Goal: Information Seeking & Learning: Learn about a topic

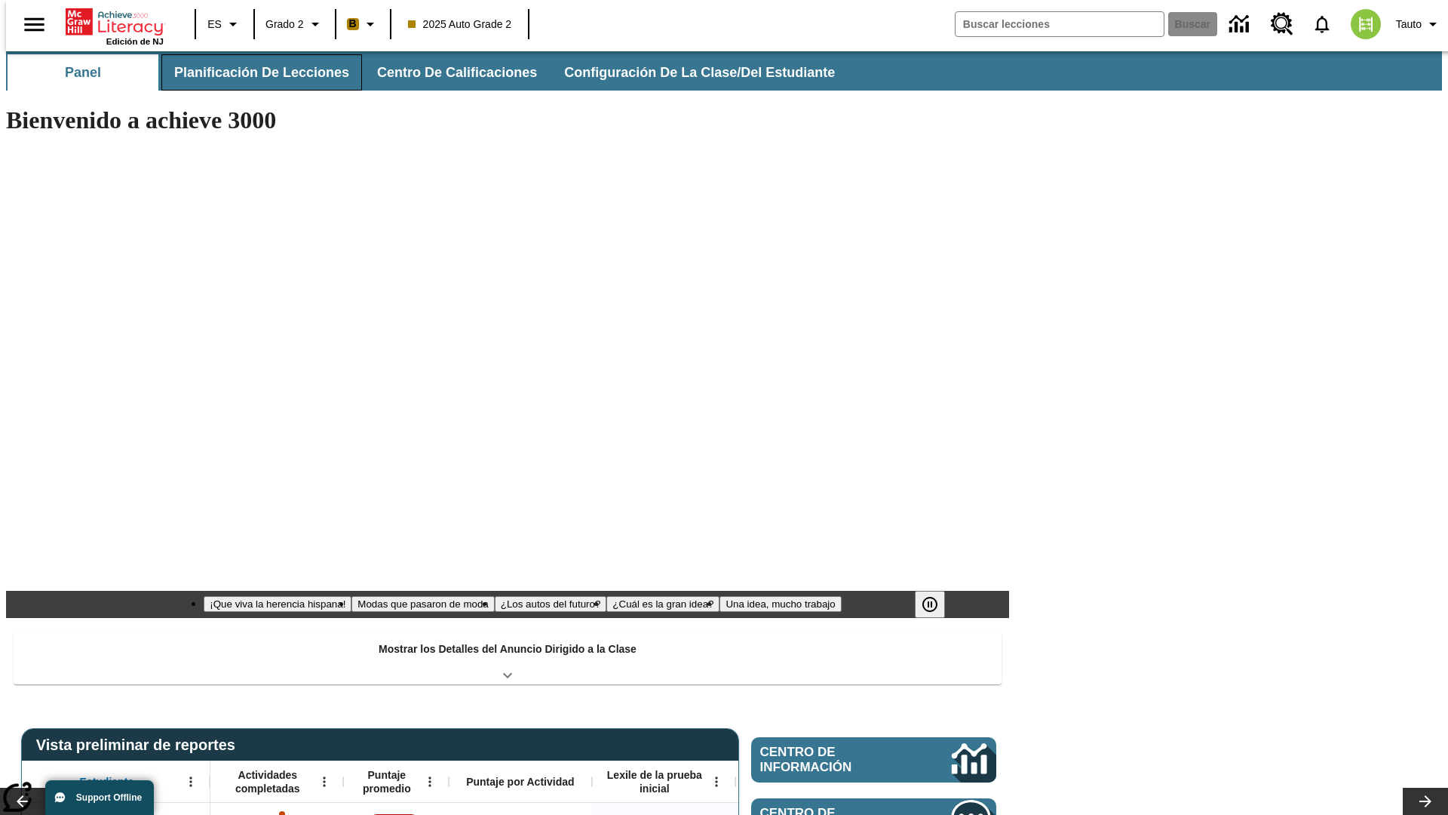
click at [253, 72] on button "Planificación de lecciones" at bounding box center [261, 72] width 201 height 36
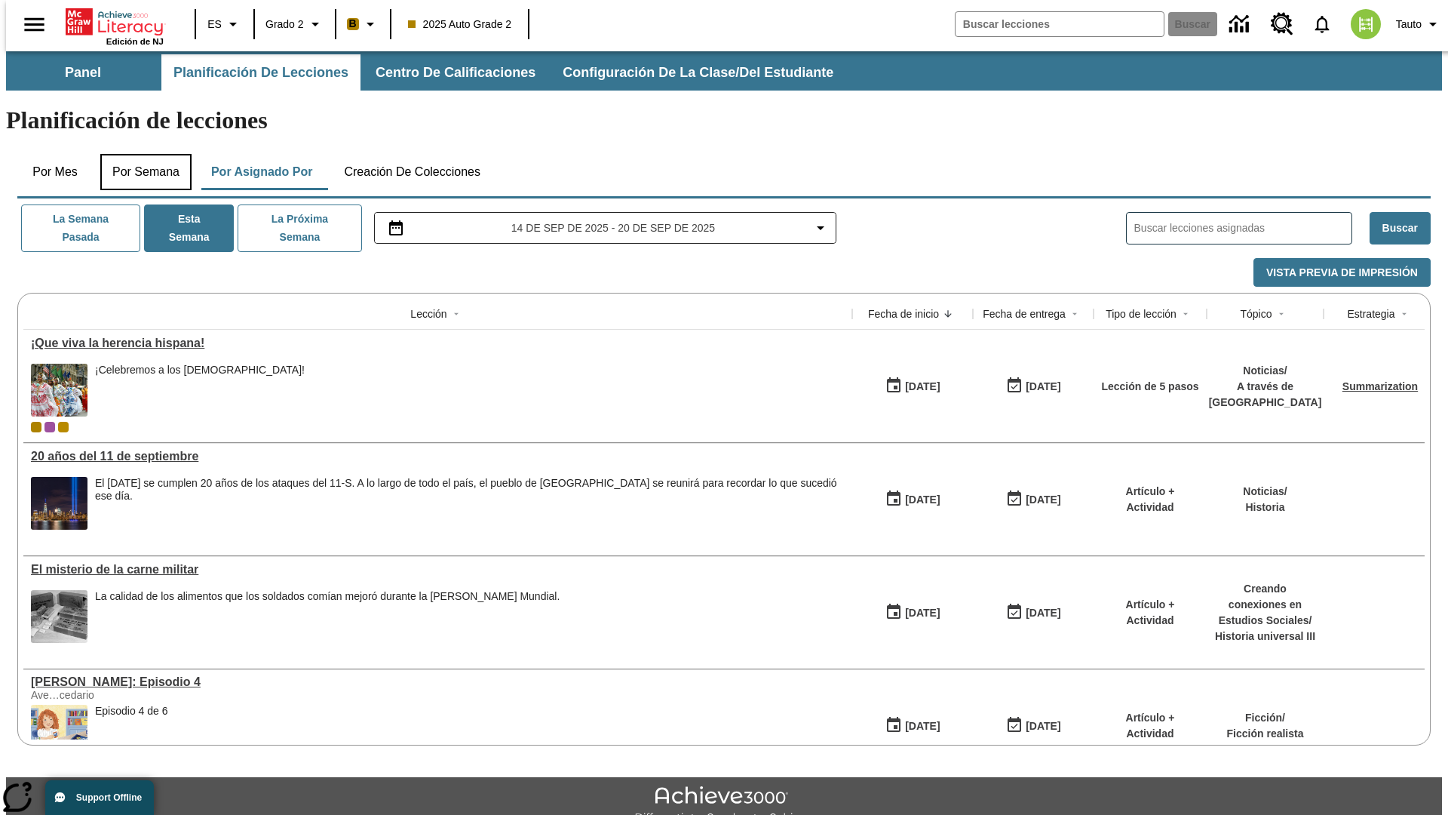
click at [141, 154] on button "Por semana" at bounding box center [145, 172] width 91 height 36
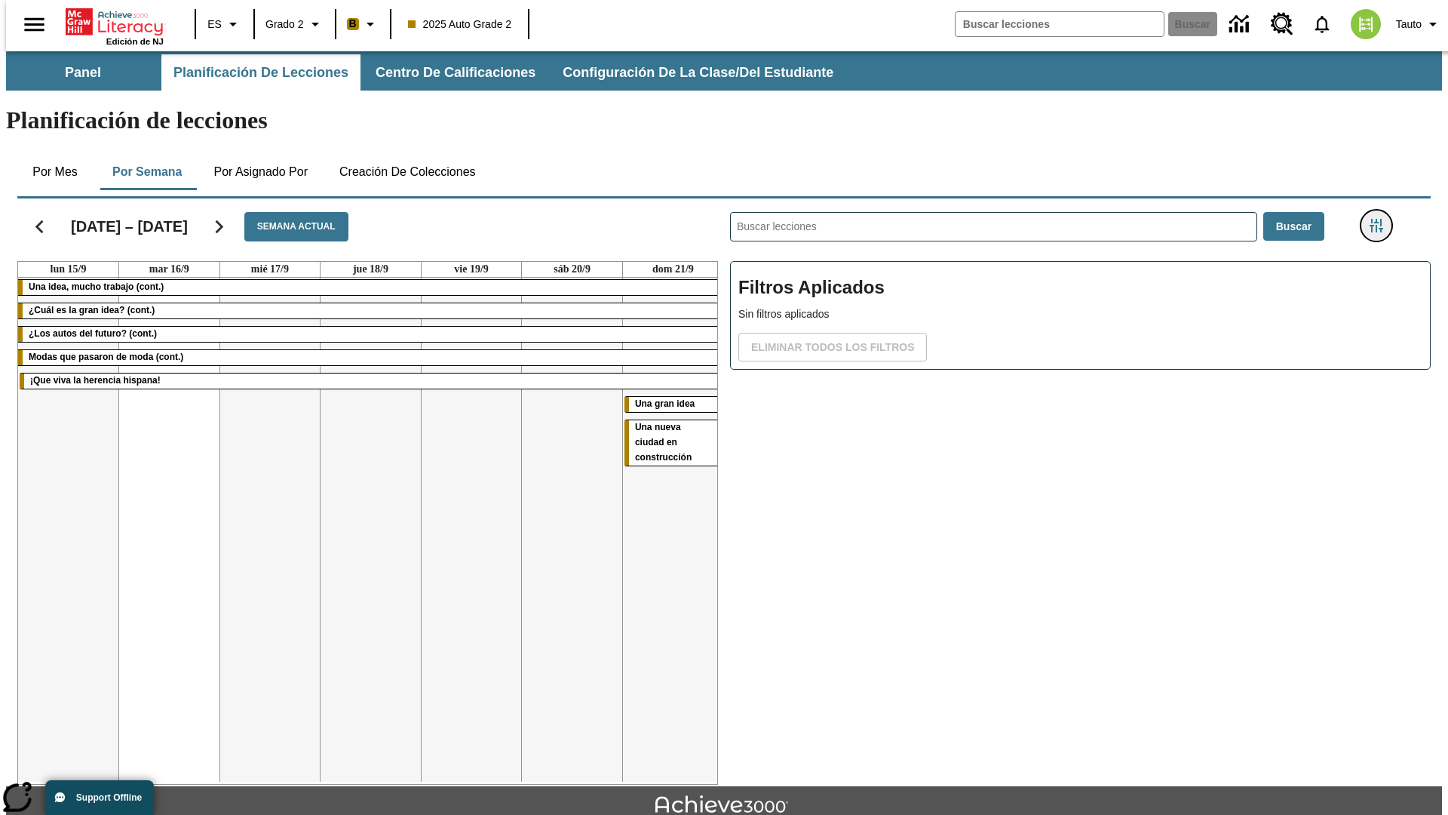
click at [1381, 219] on icon "Menú lateral de filtros" at bounding box center [1377, 226] width 14 height 14
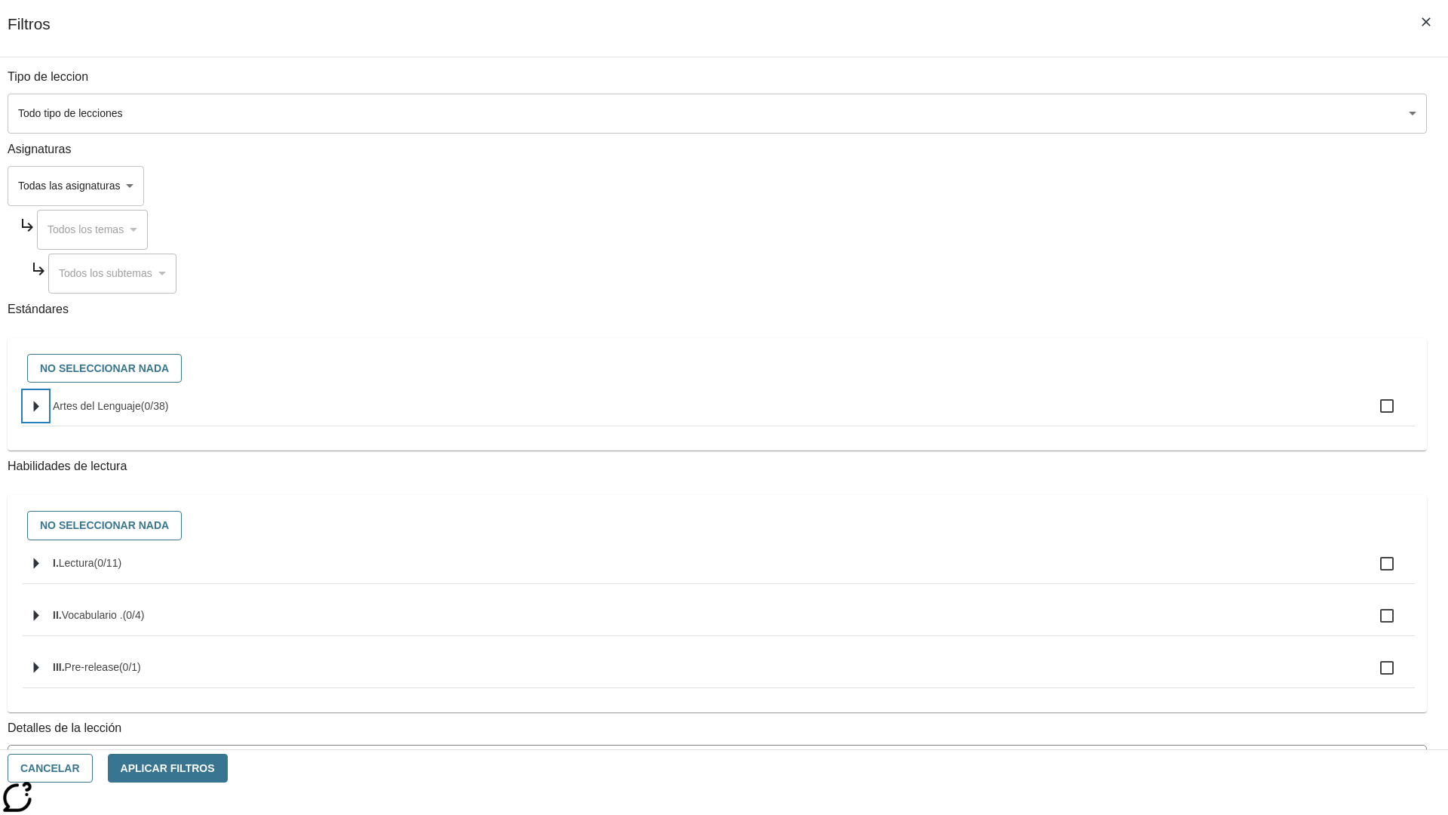
click at [39, 412] on icon "Seleccione estándares" at bounding box center [36, 405] width 5 height 11
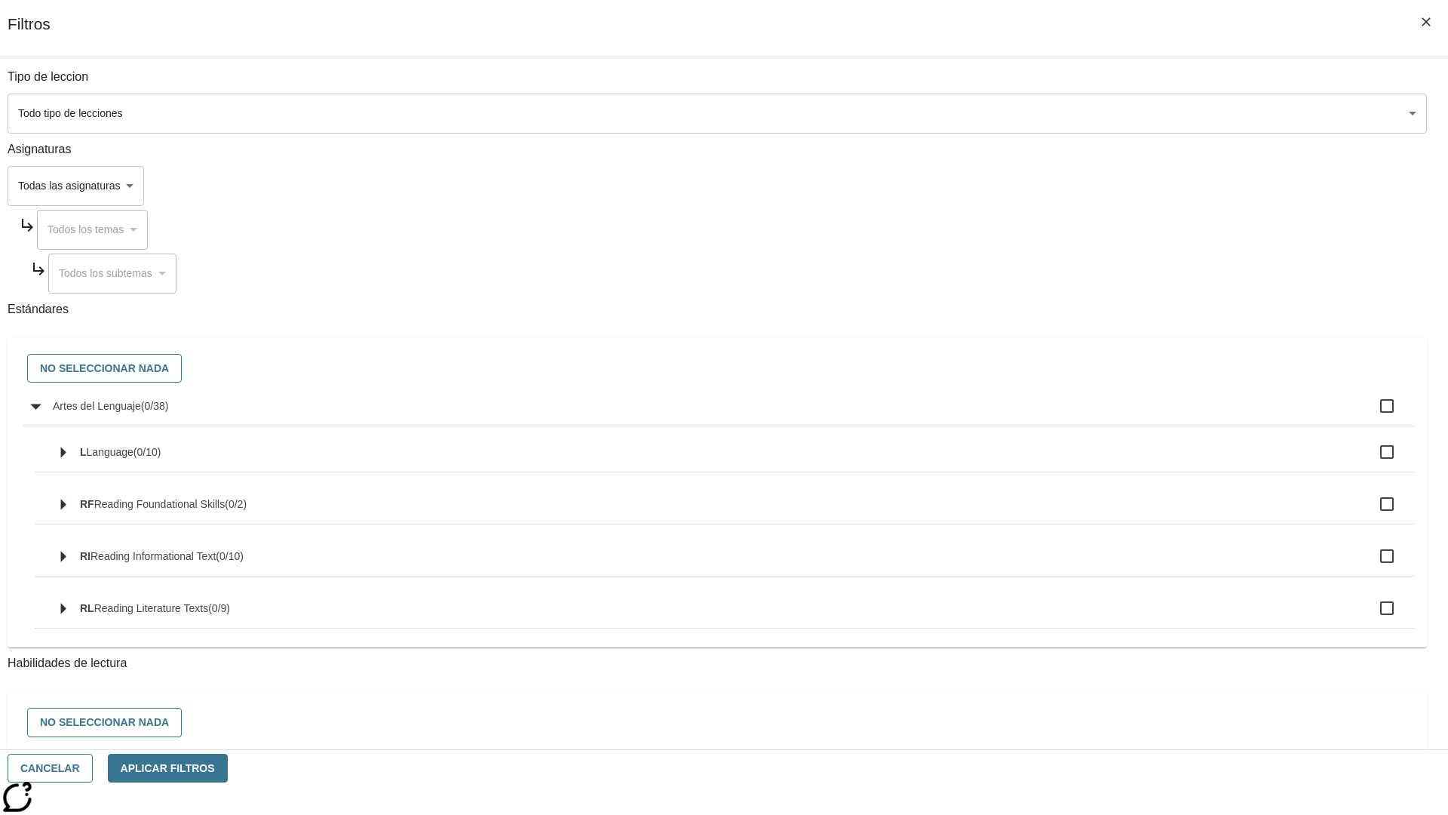
click at [1097, 414] on label "Artes del Lenguaje ( 0 / 38 )" at bounding box center [728, 406] width 1350 height 32
click at [1371, 414] on input "Artes del Lenguaje ( 0 / 38 )" at bounding box center [1387, 406] width 32 height 32
checkbox input "true"
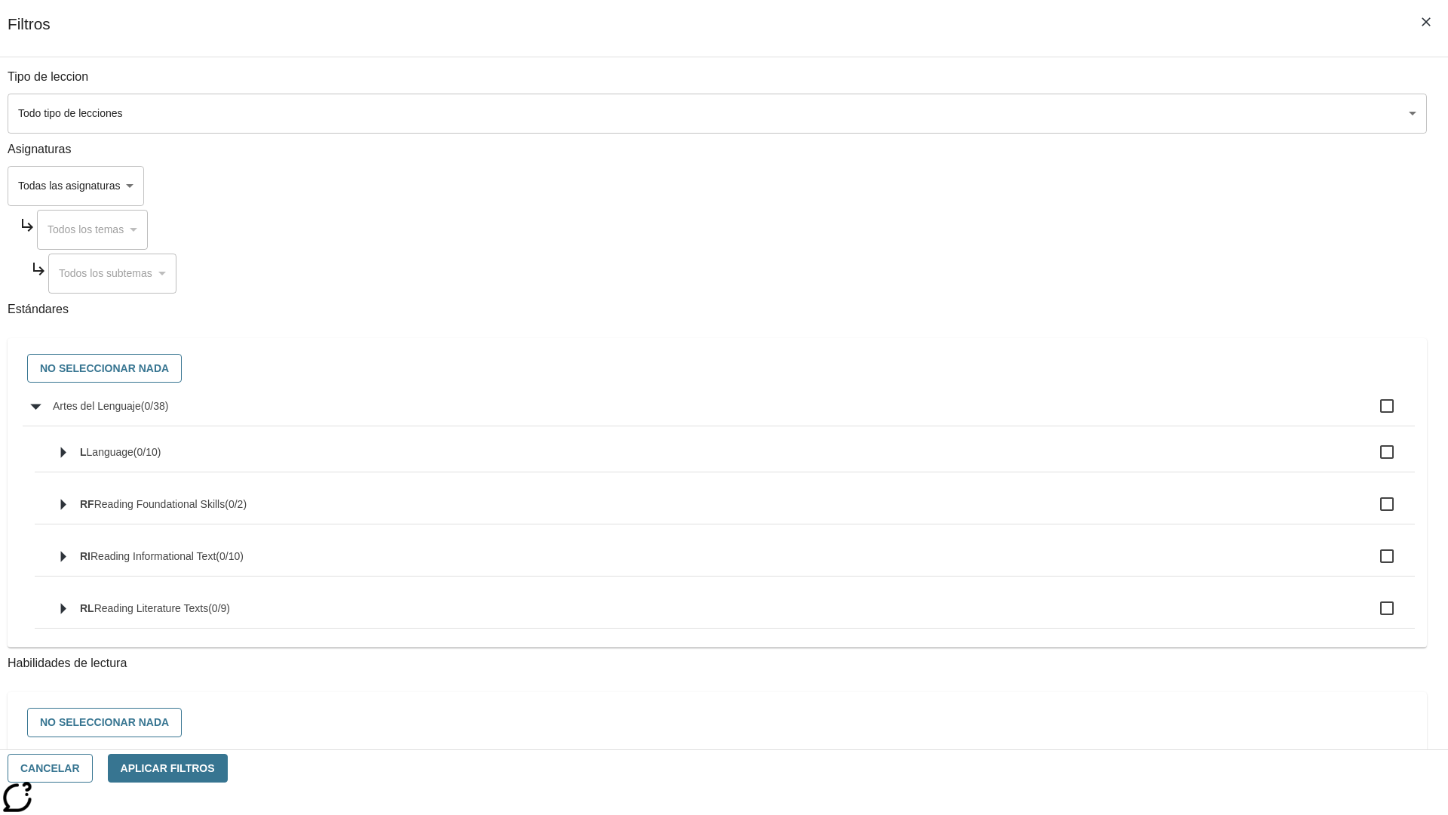
checkbox input "true"
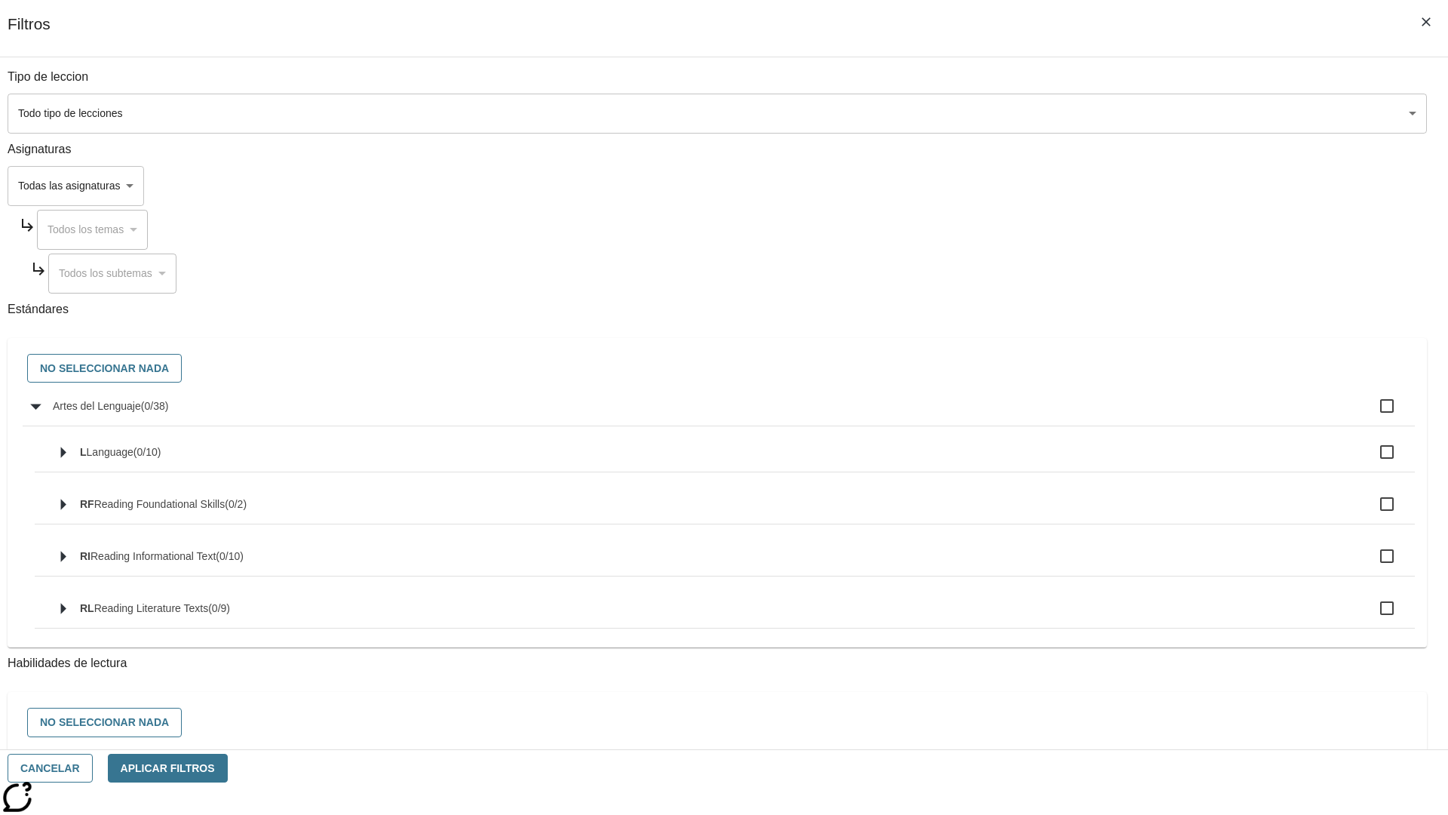
checkbox input "true"
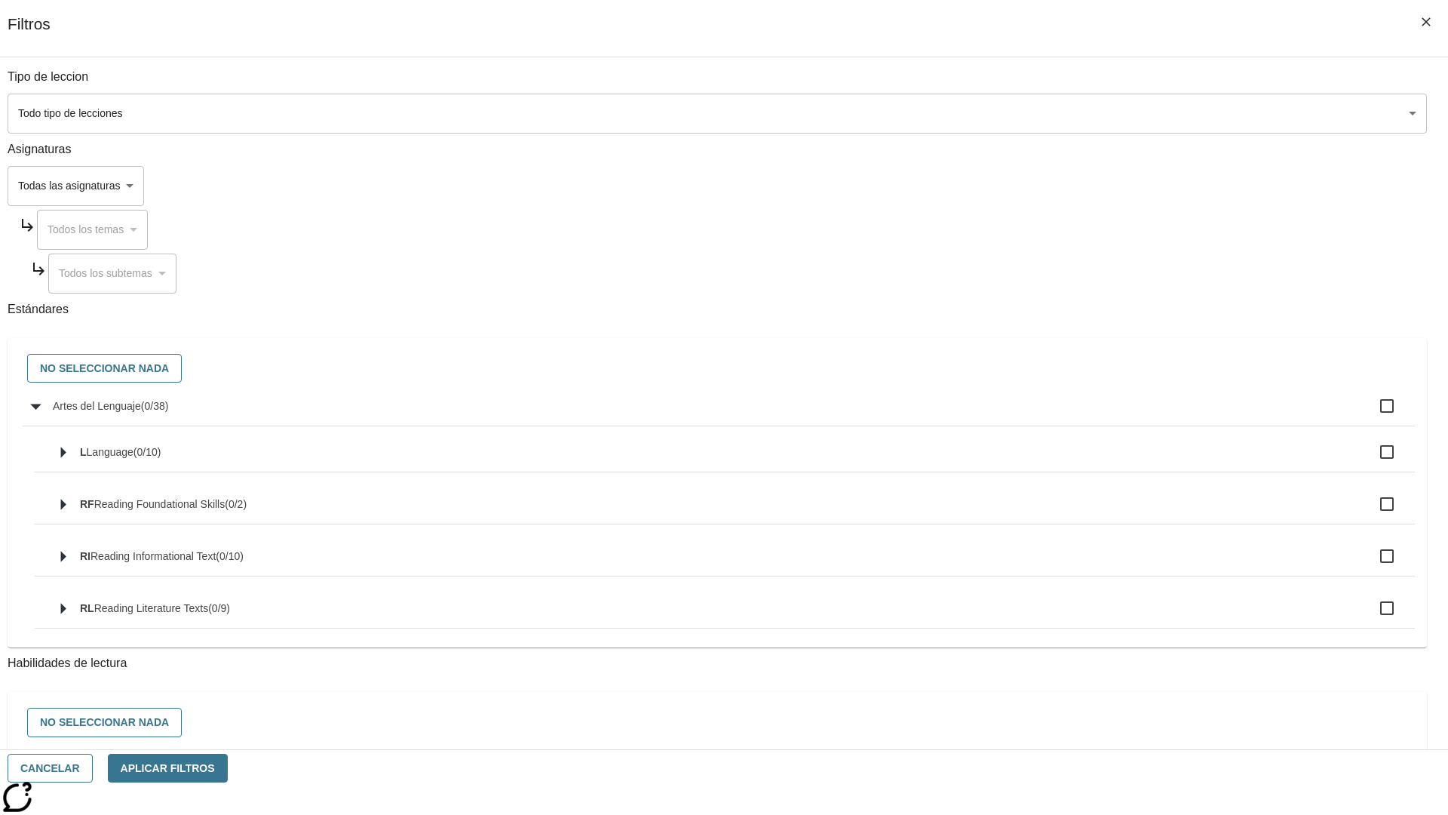
checkbox input "true"
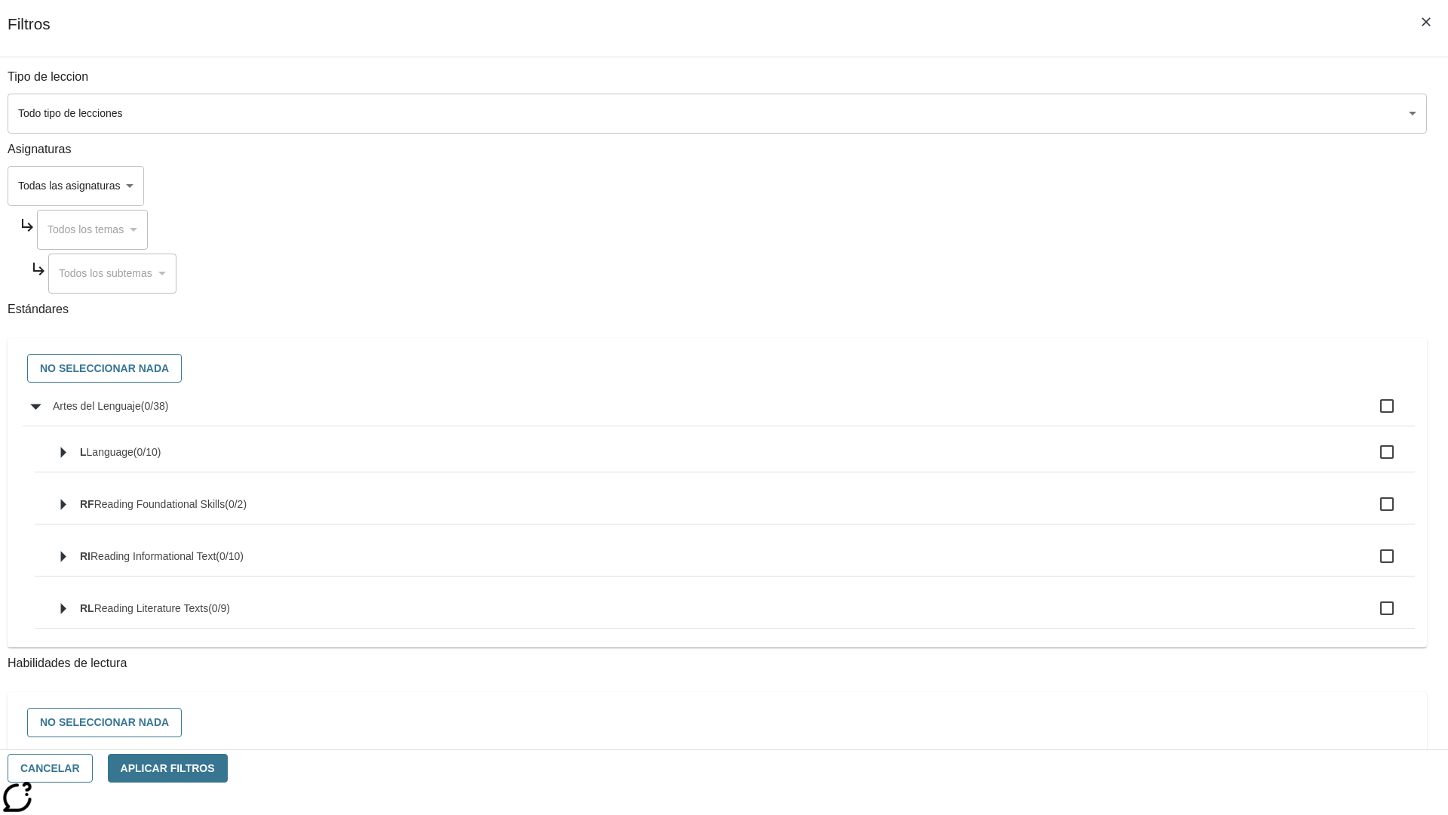
checkbox input "true"
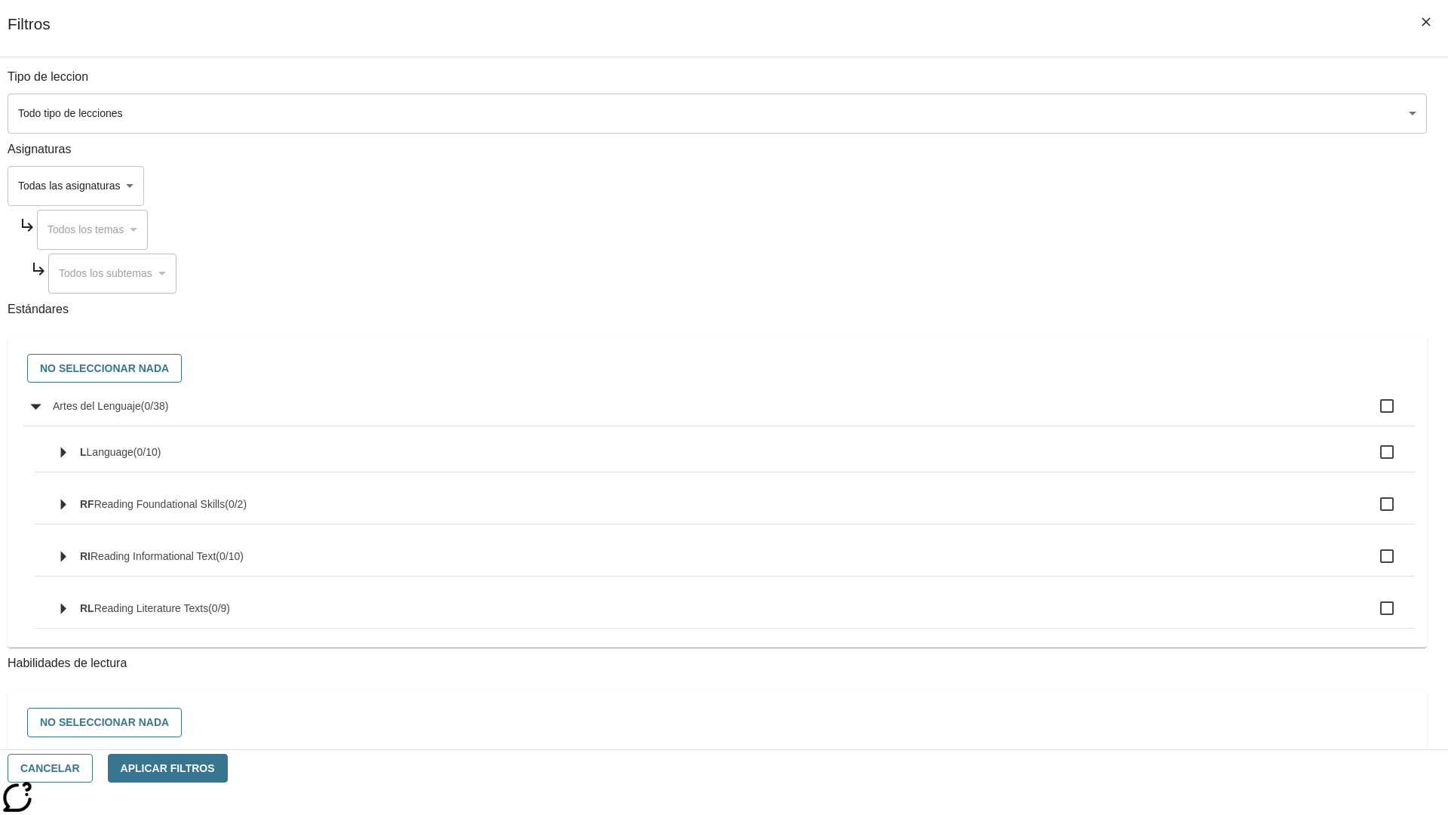
checkbox input "true"
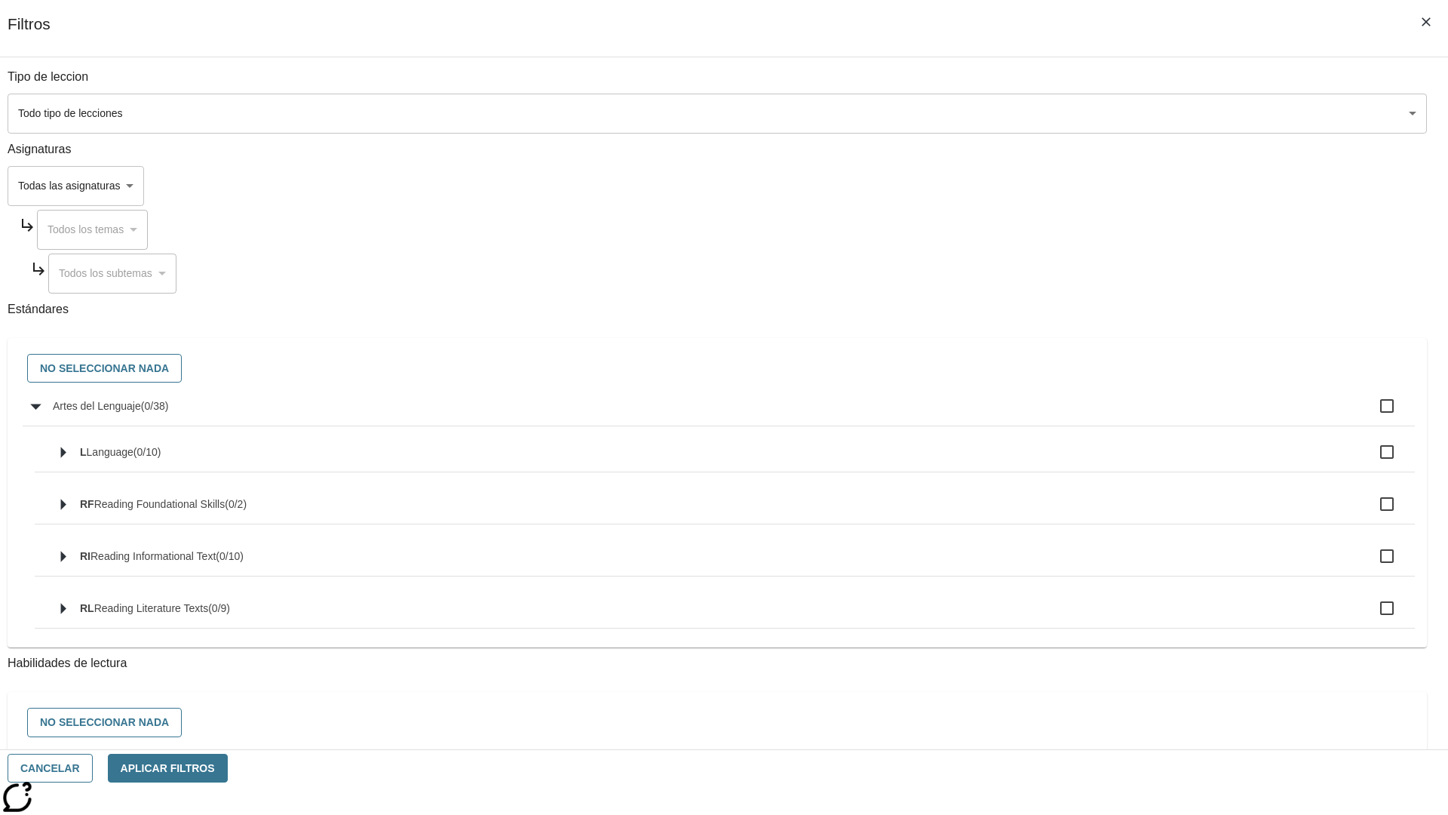
checkbox input "true"
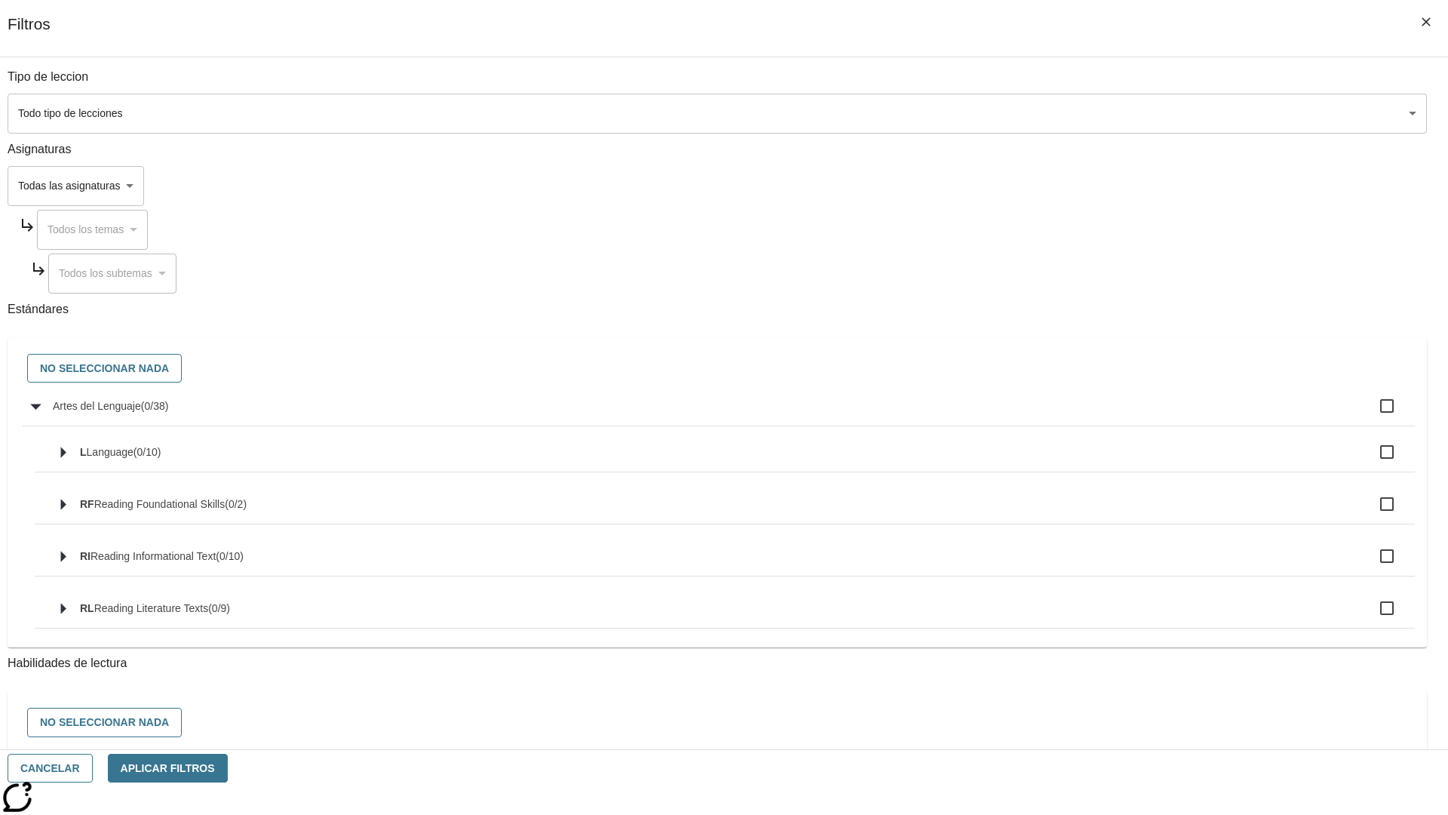
checkbox input "true"
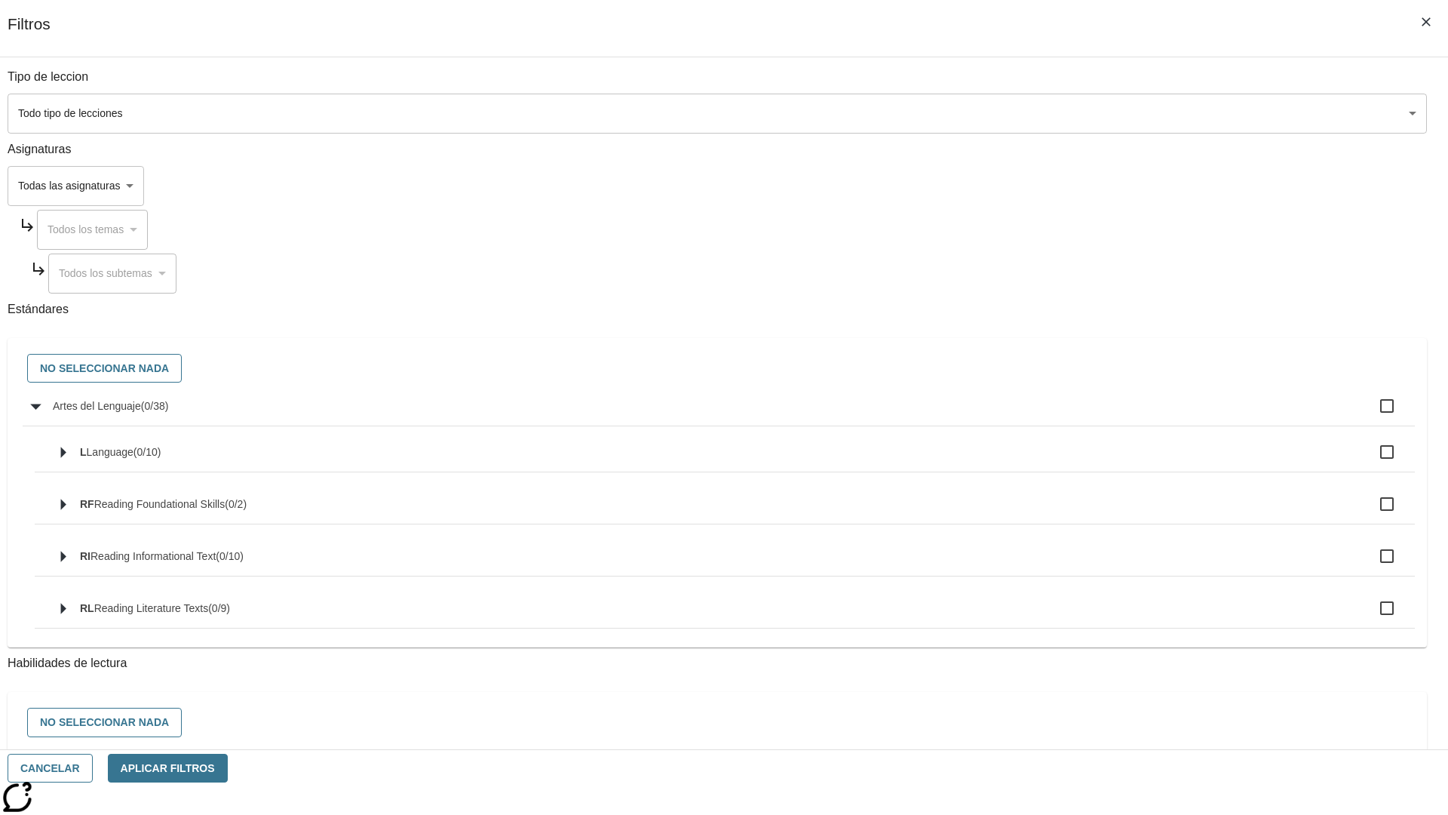
checkbox input "true"
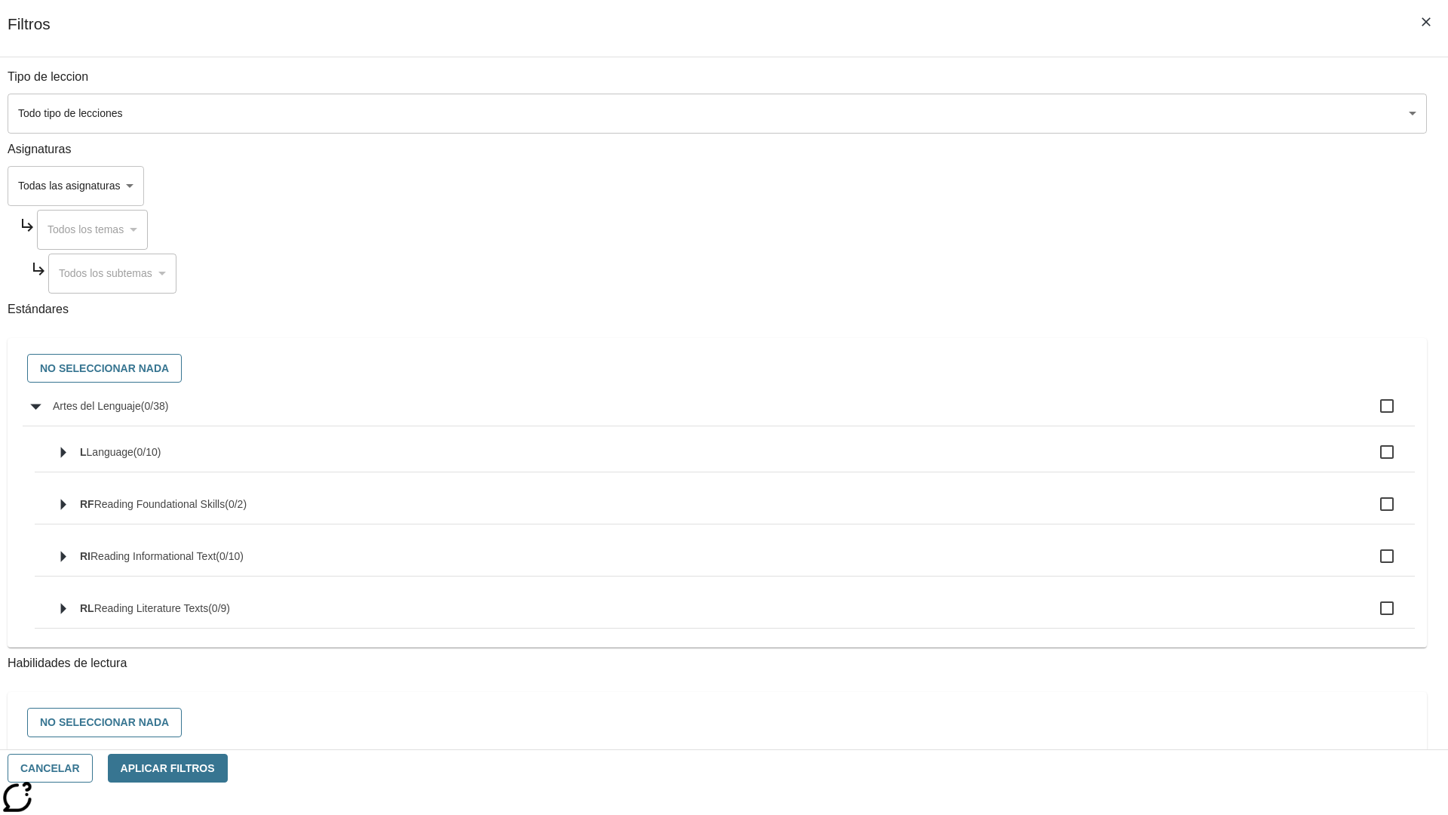
checkbox input "true"
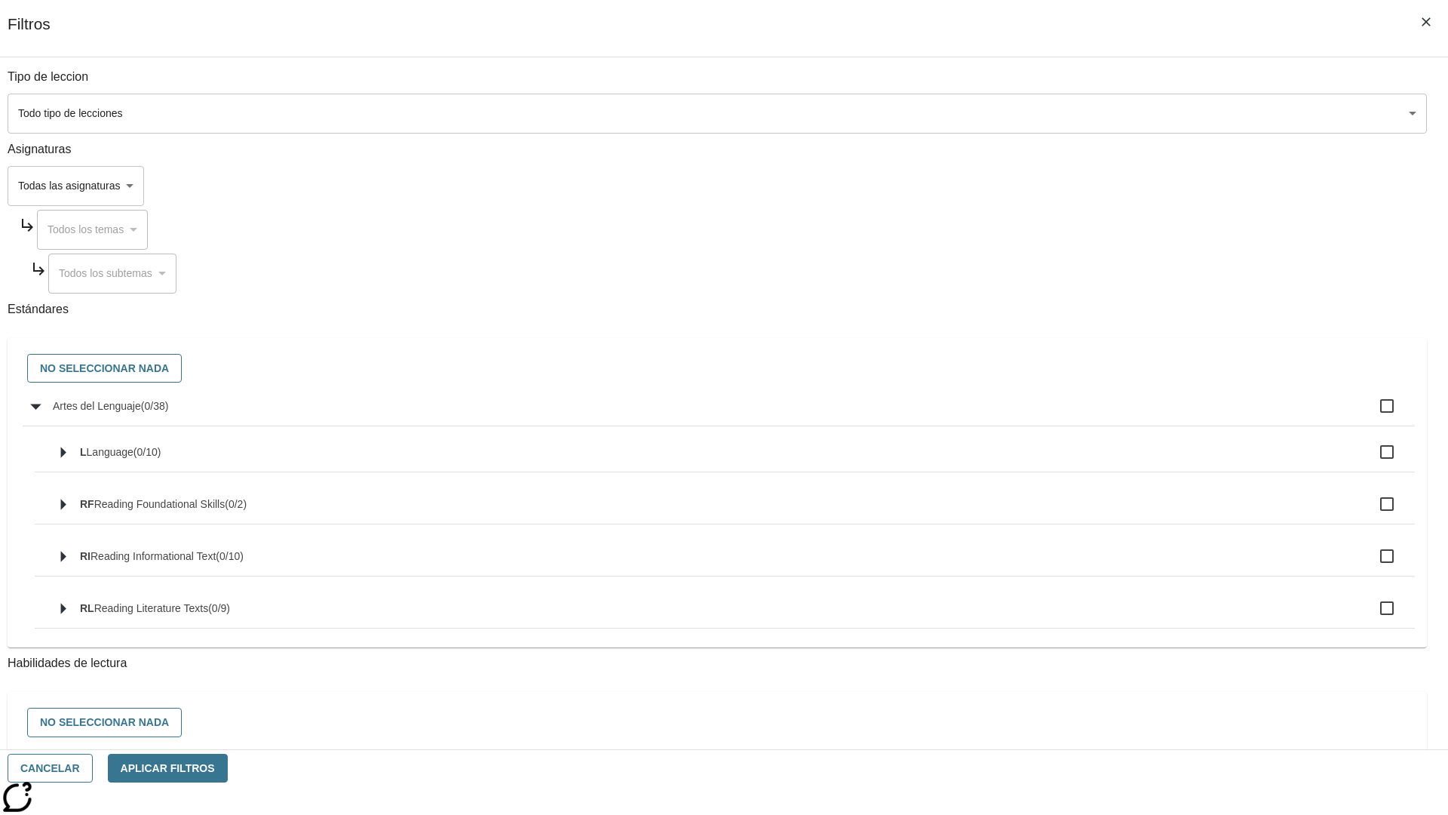
checkbox input "true"
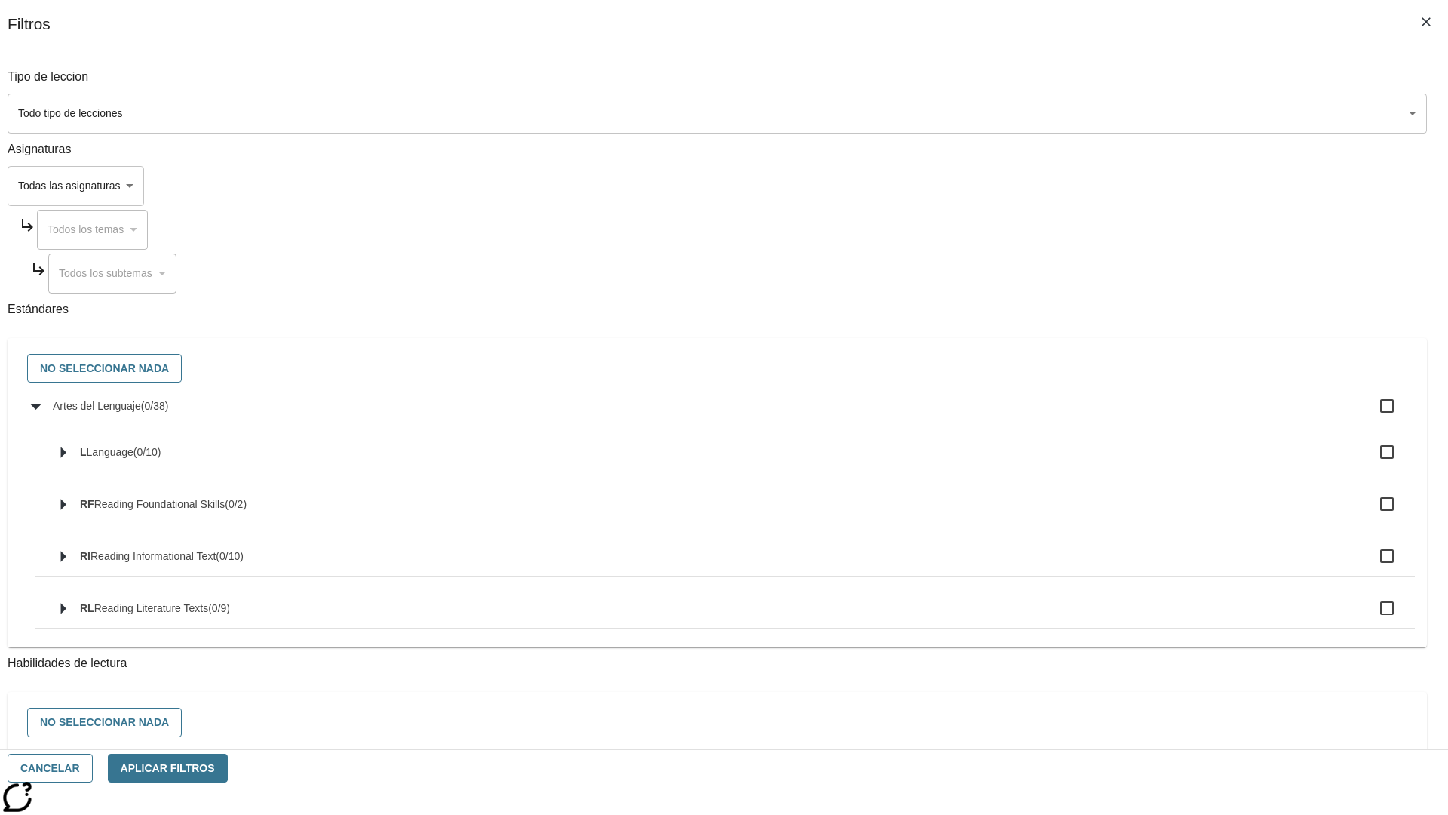
checkbox input "true"
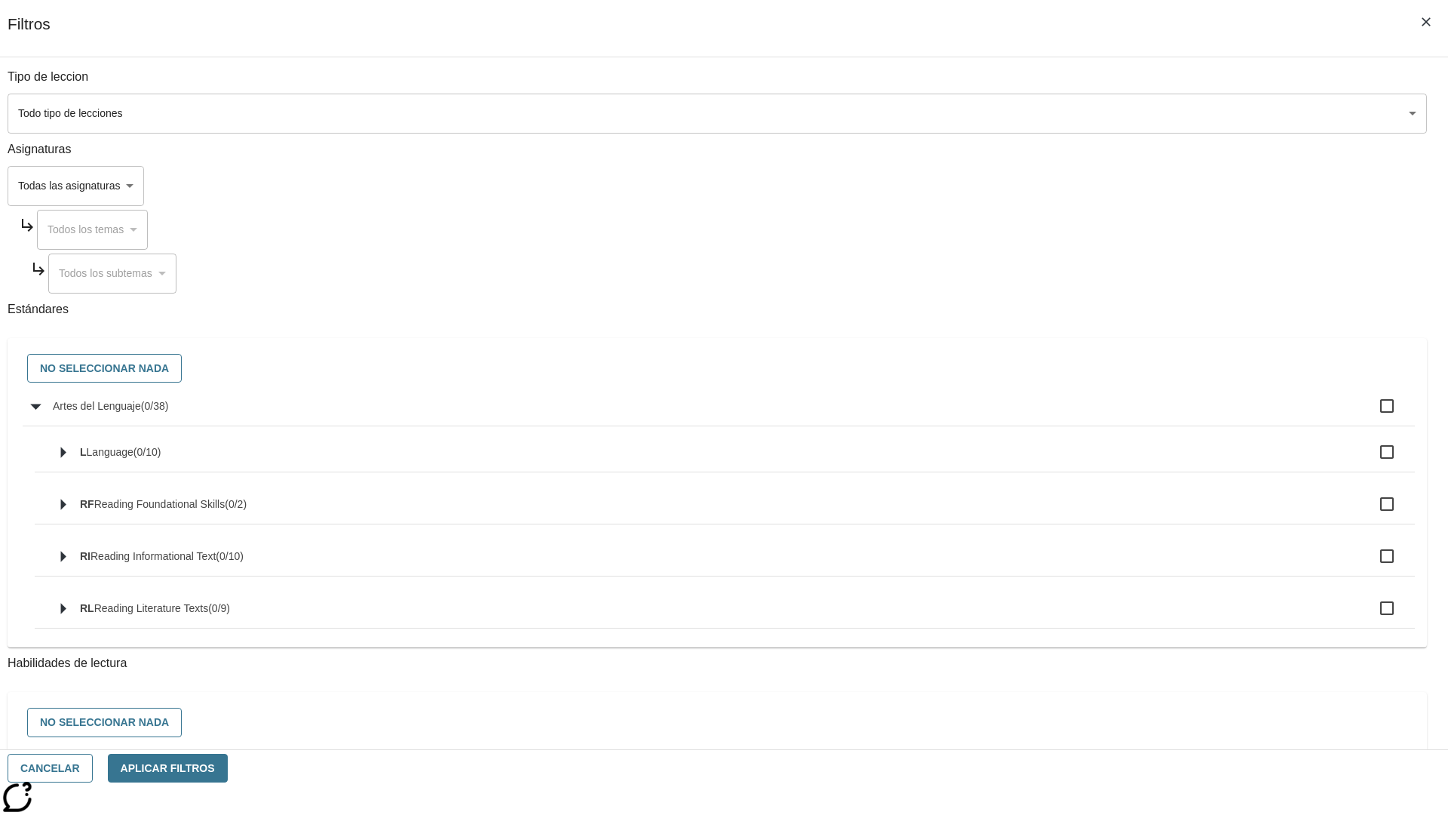
checkbox input "true"
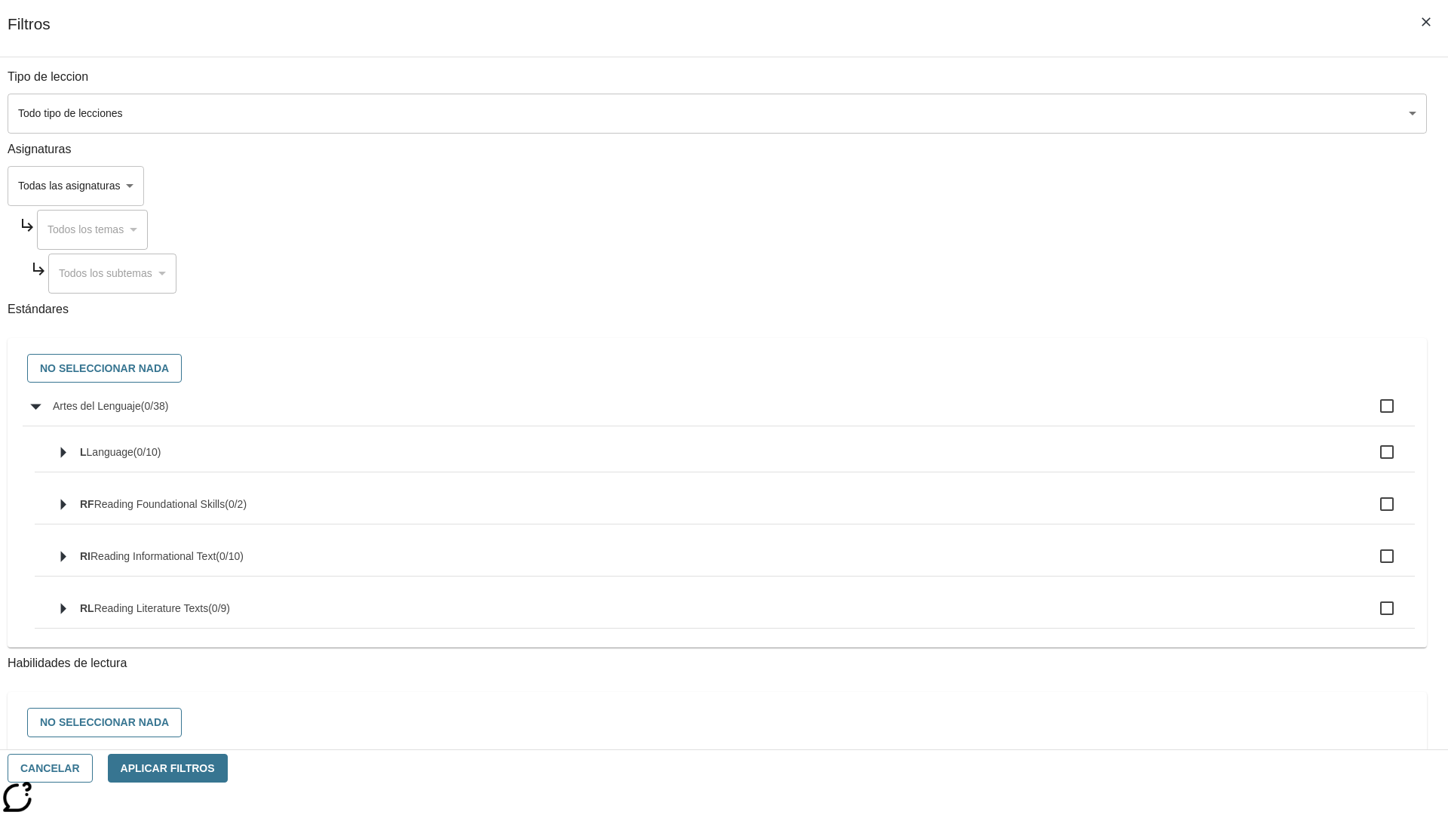
checkbox input "true"
click at [182, 369] on button "No seleccionar nada" at bounding box center [104, 368] width 155 height 29
checkbox input "false"
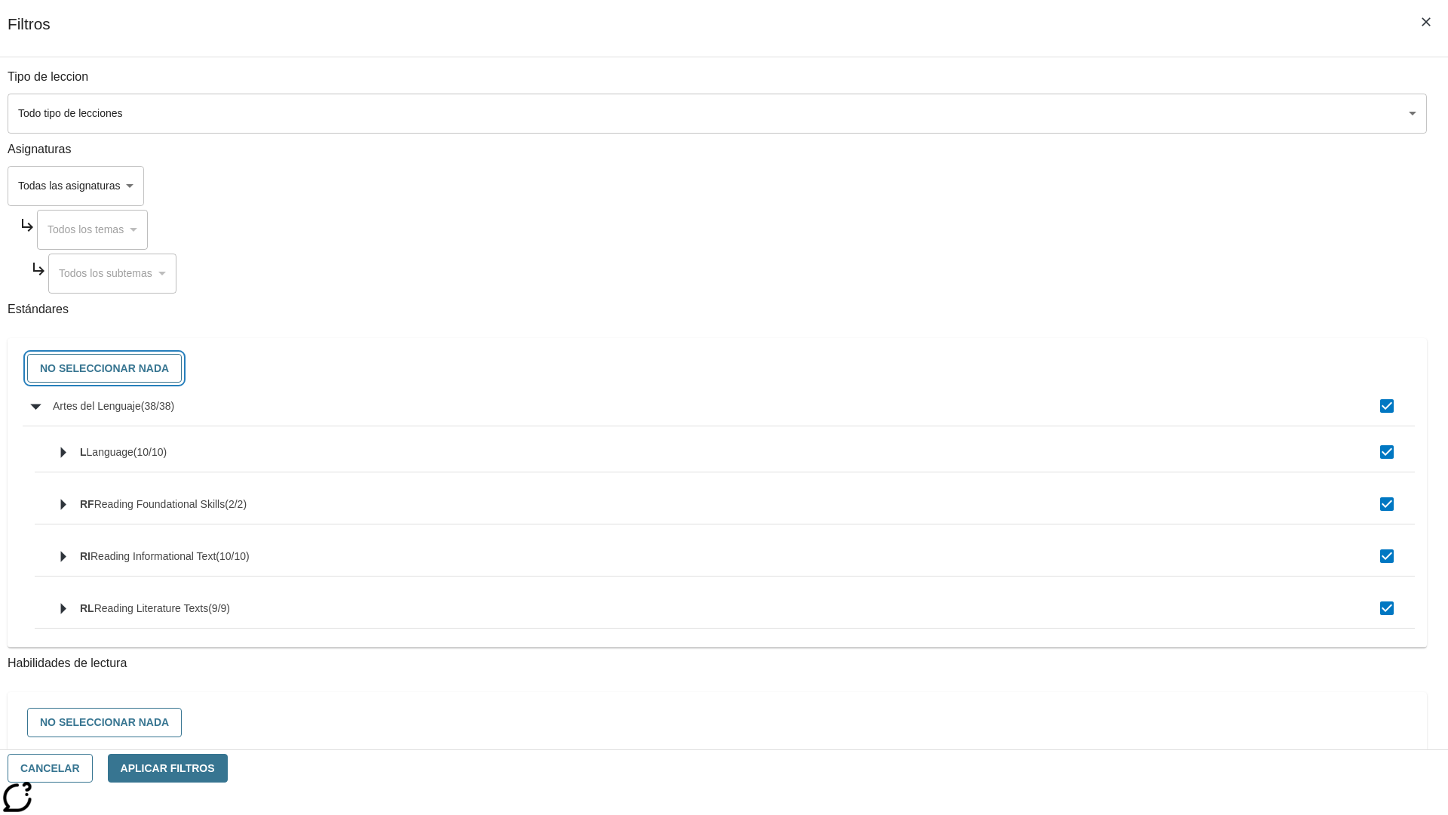
checkbox input "false"
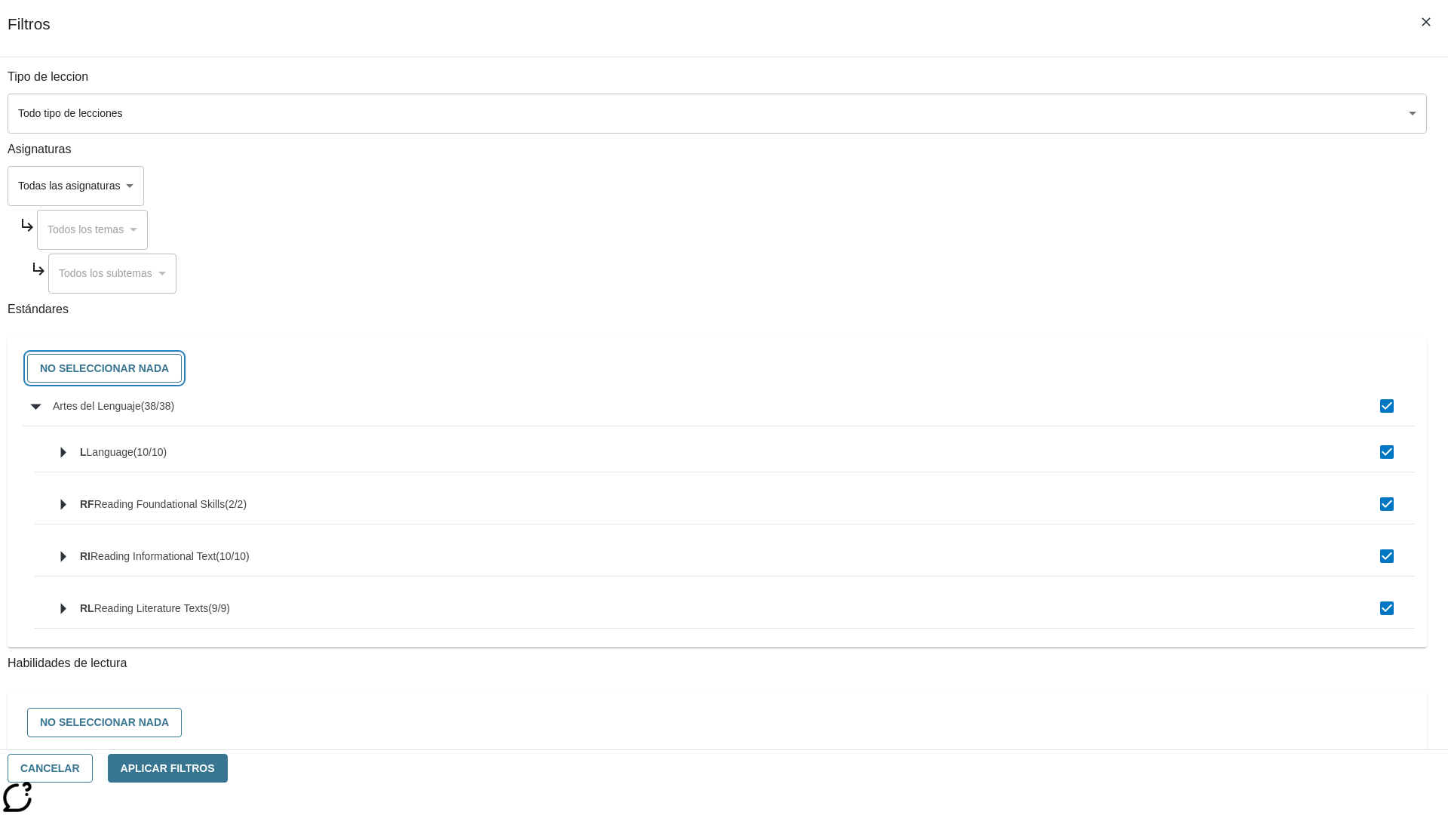
checkbox input "false"
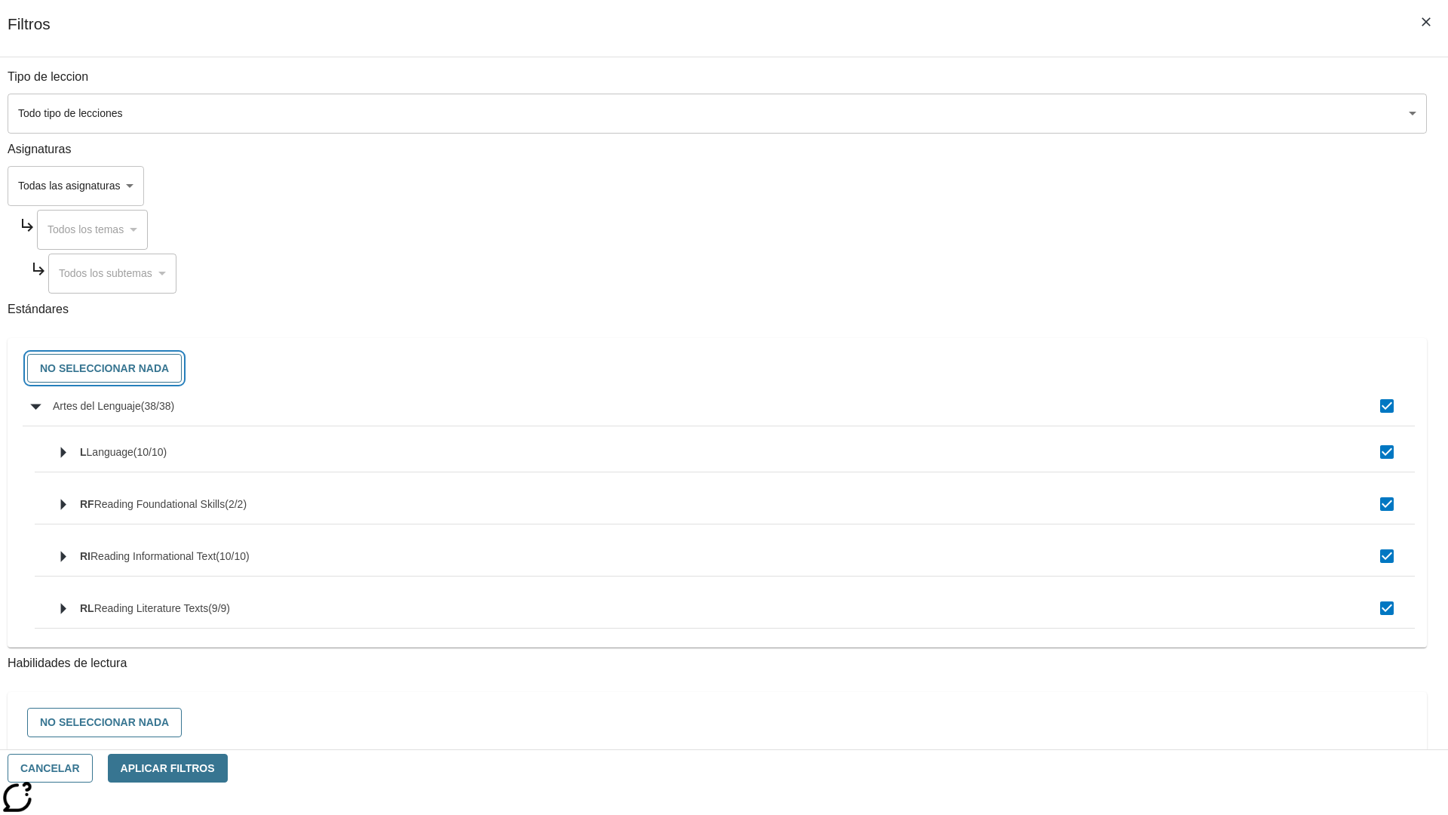
checkbox input "false"
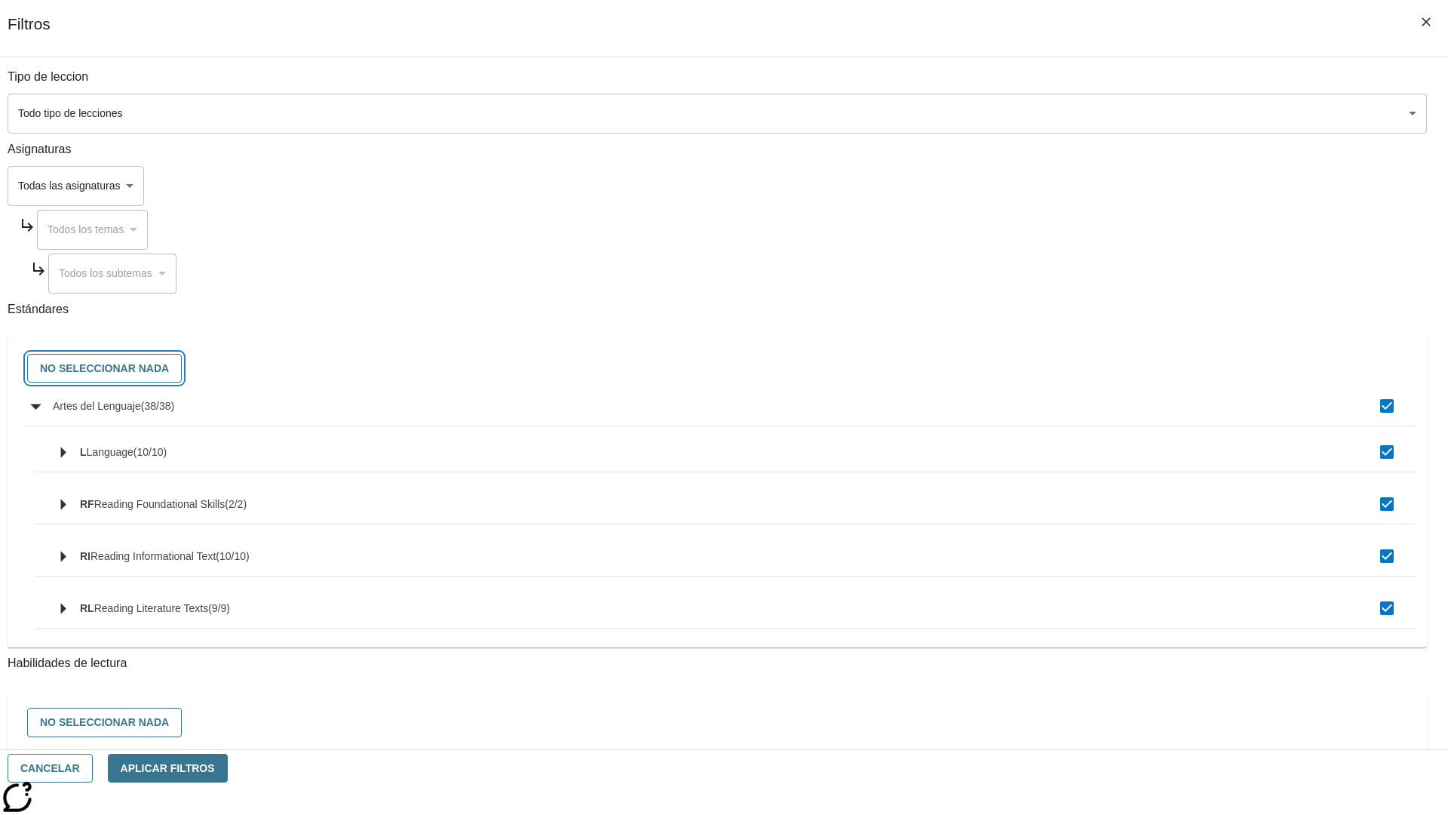
checkbox input "false"
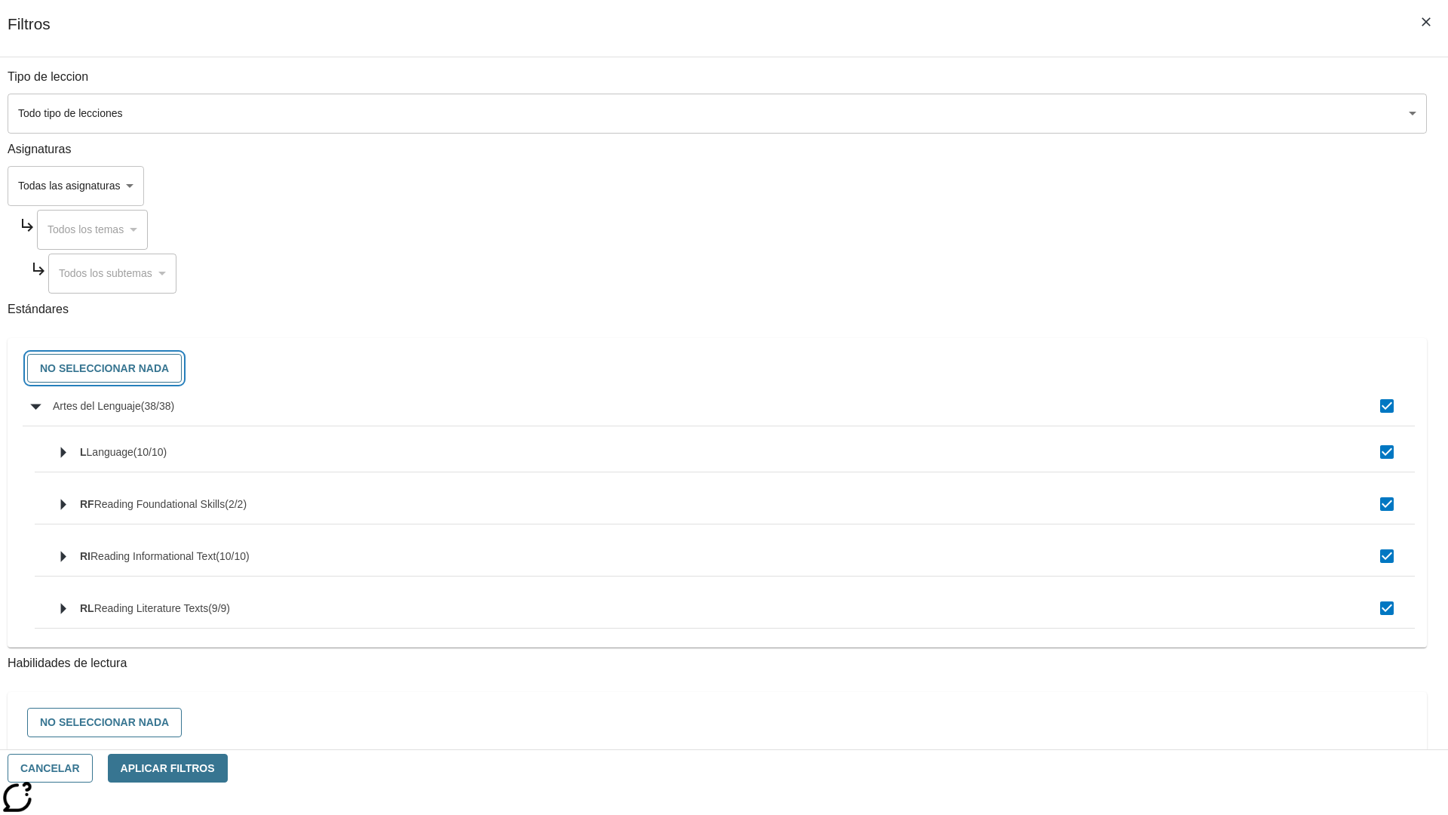
checkbox input "false"
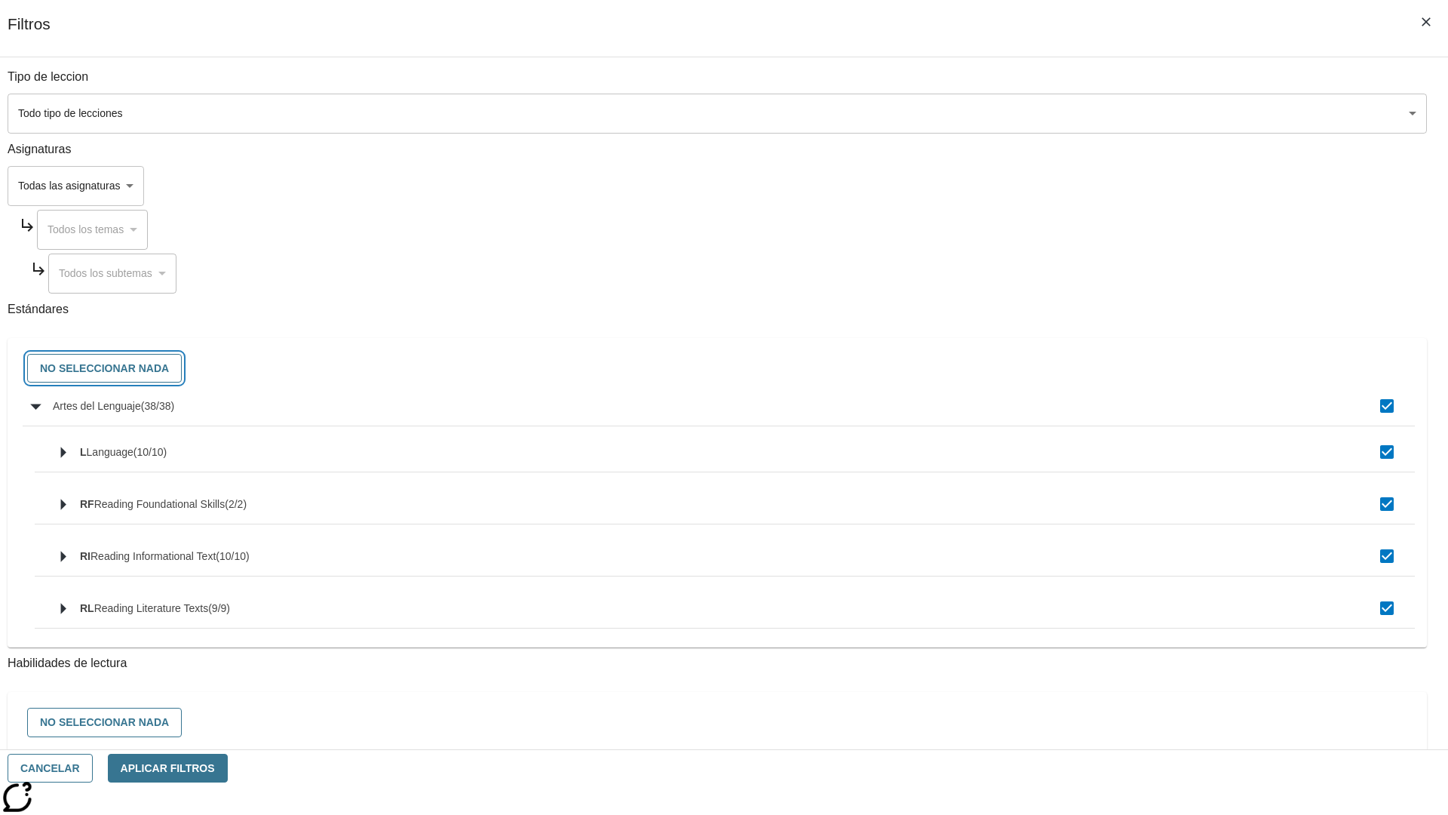
checkbox input "false"
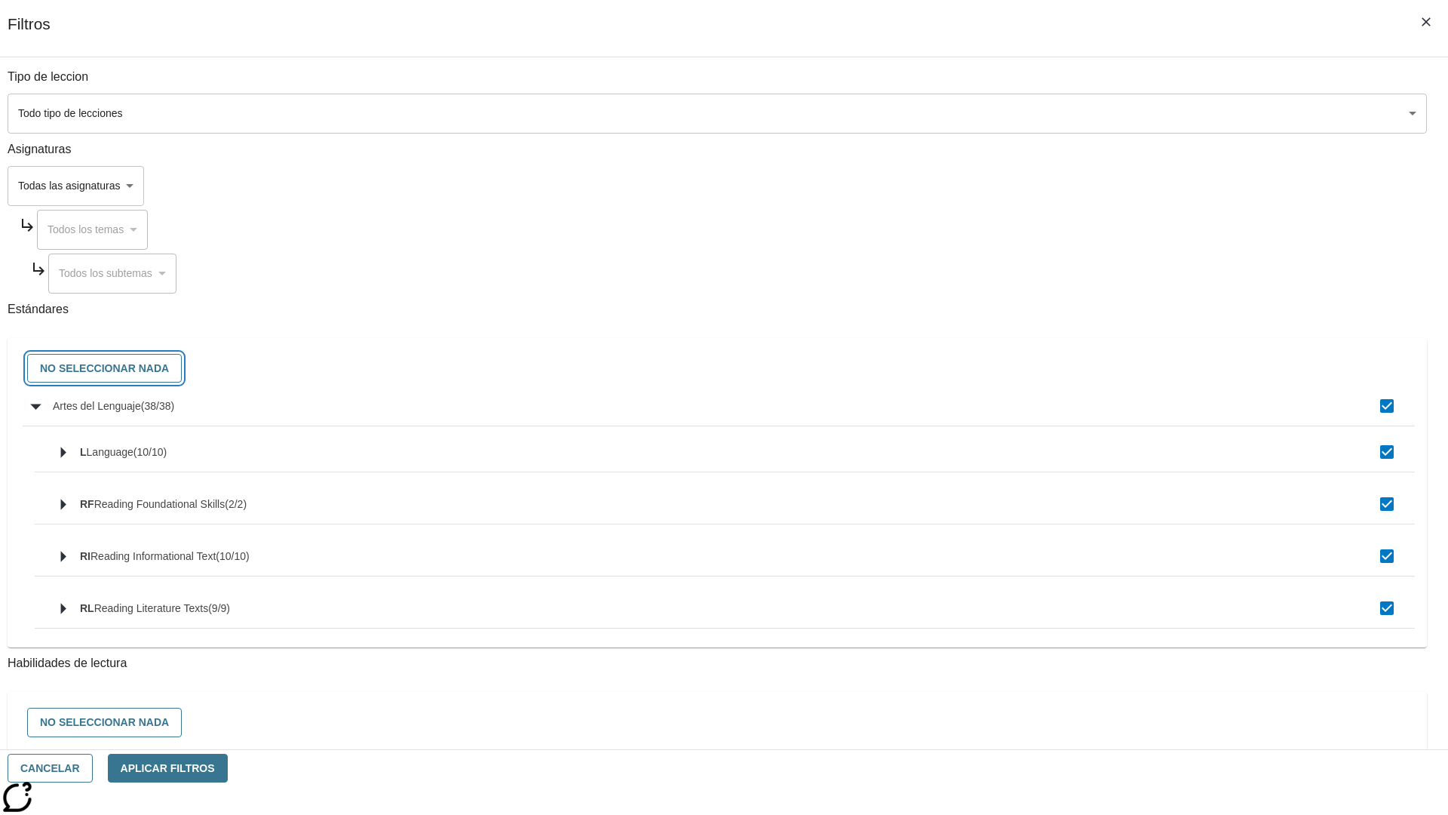
checkbox input "false"
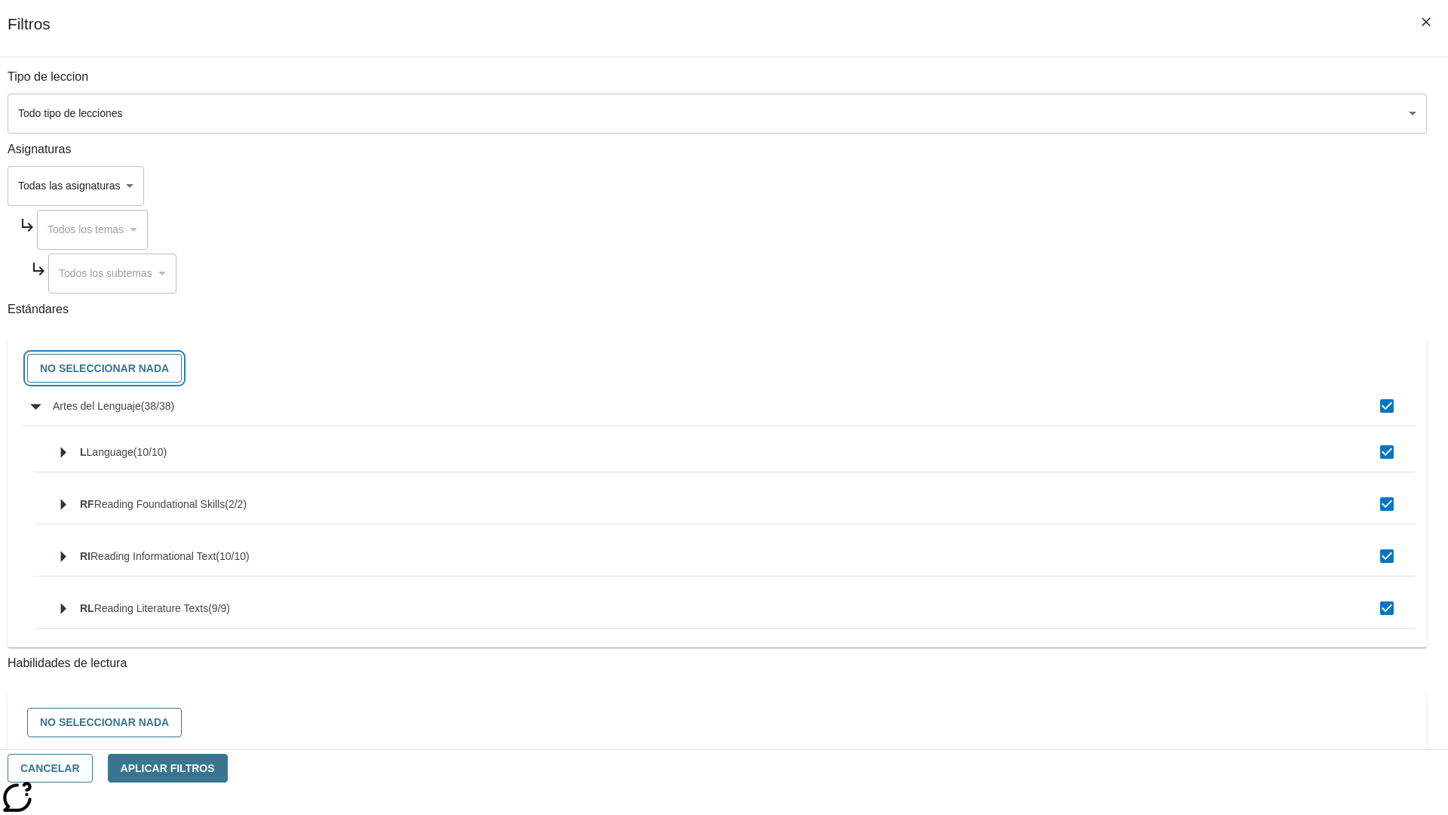
checkbox input "false"
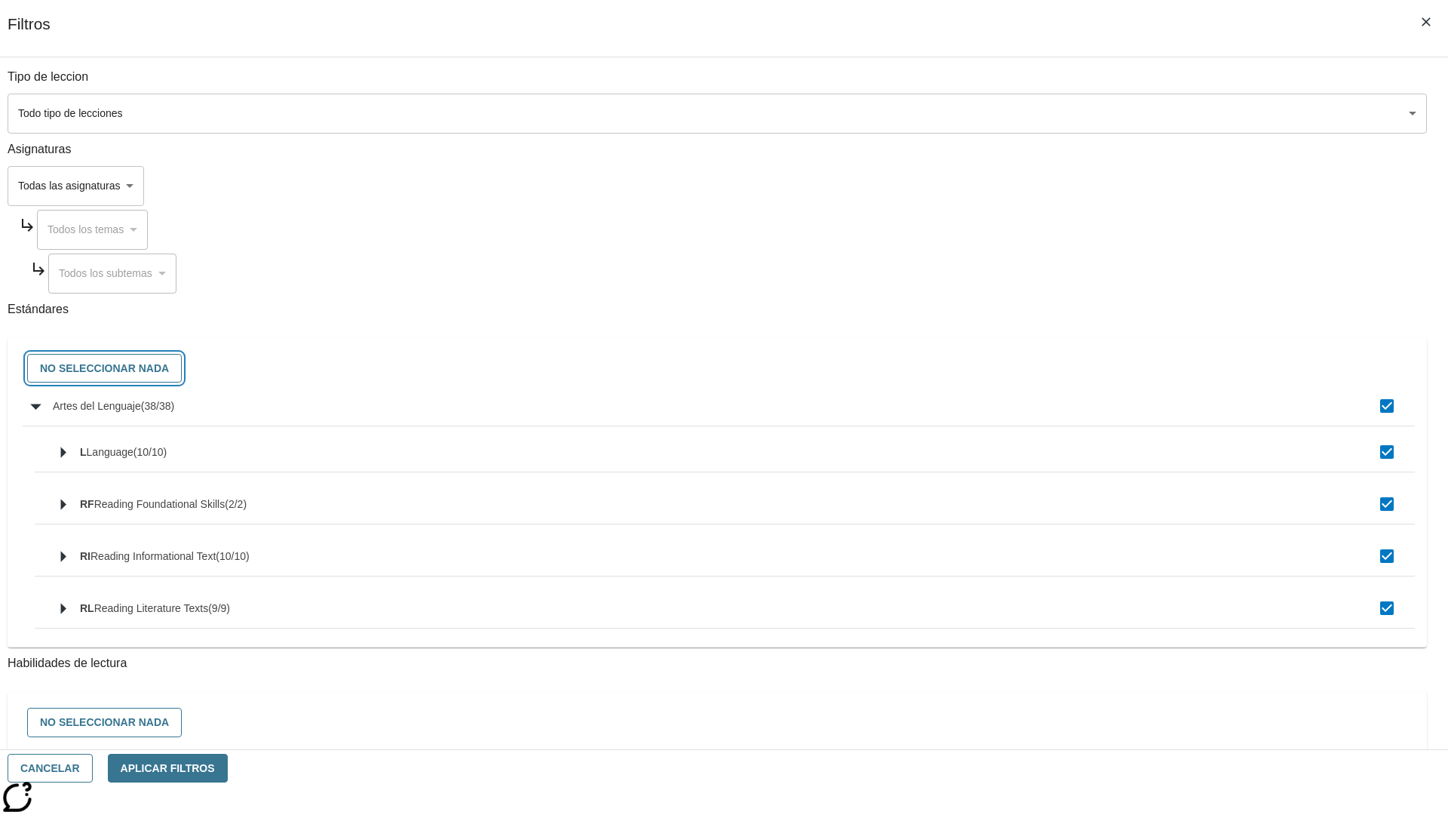
checkbox input "false"
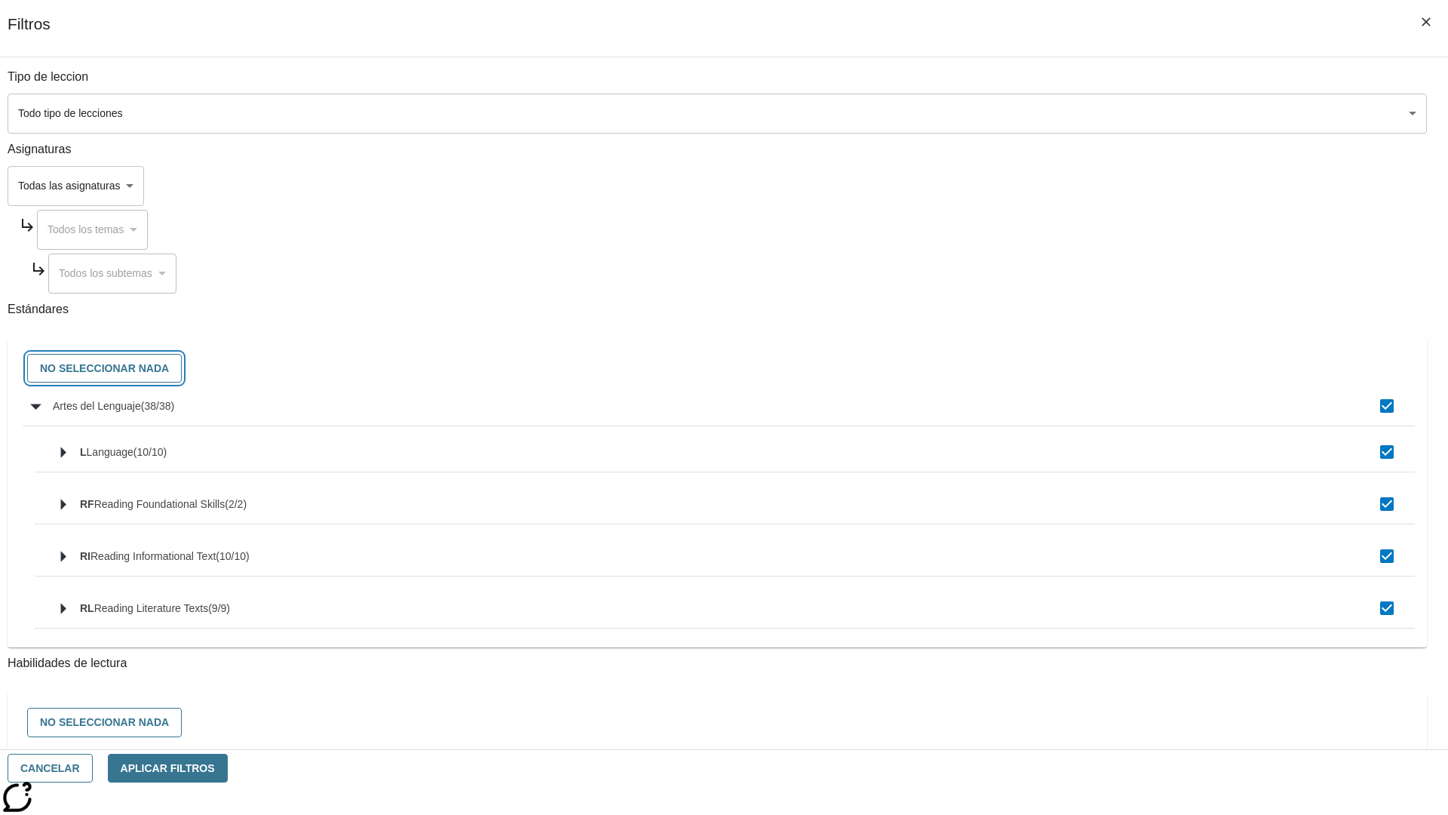
checkbox input "false"
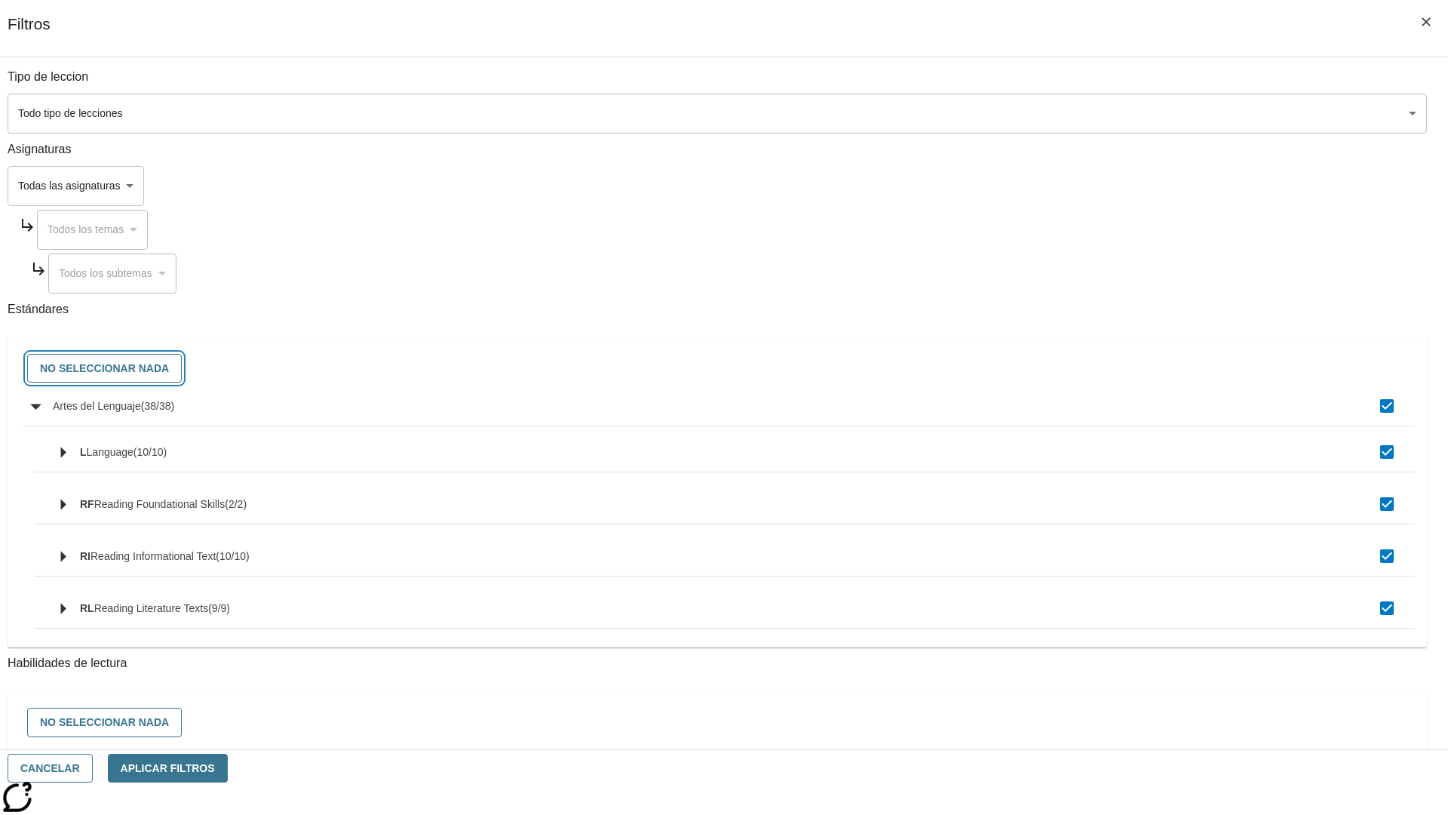
checkbox input "false"
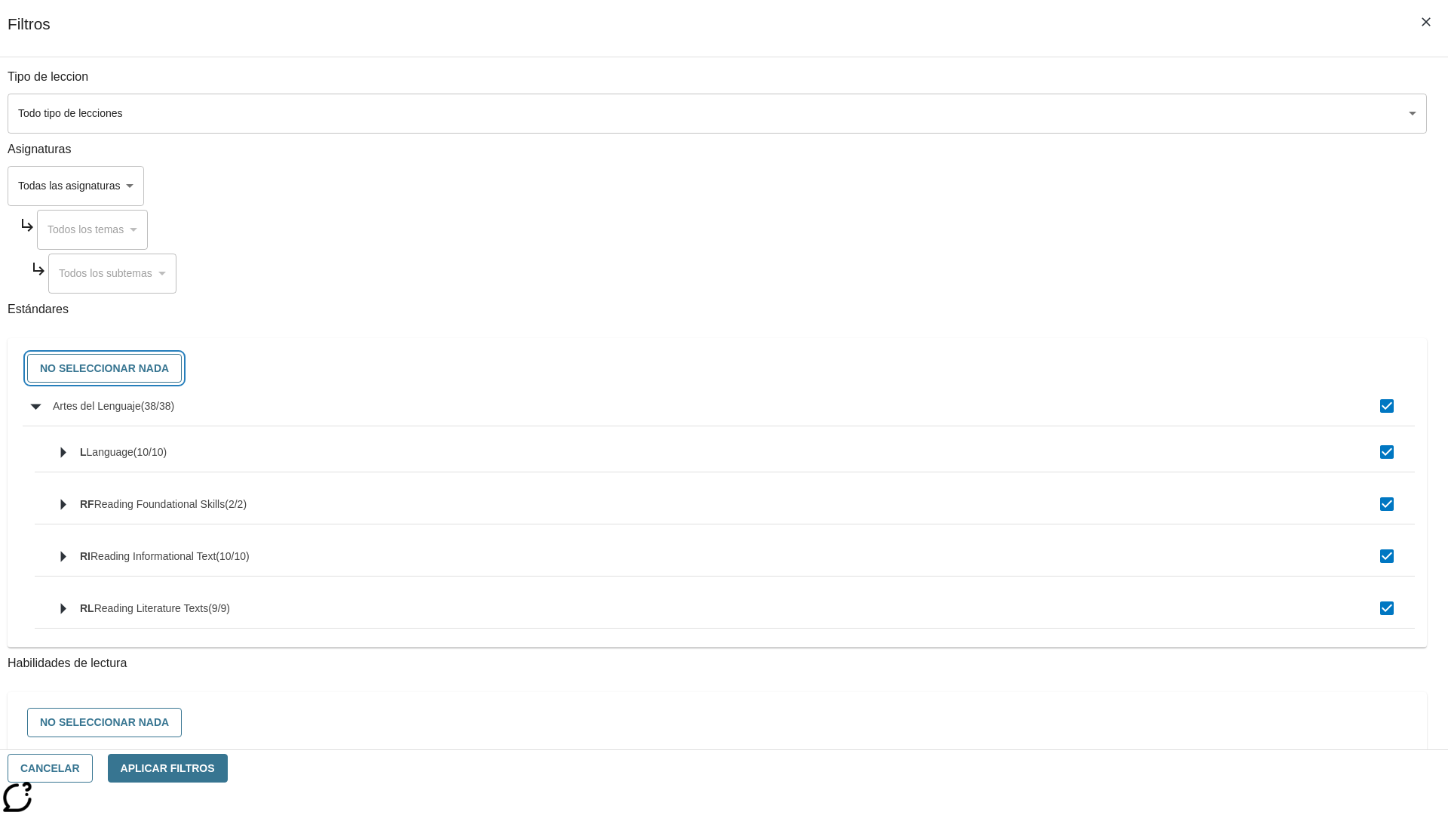
checkbox input "false"
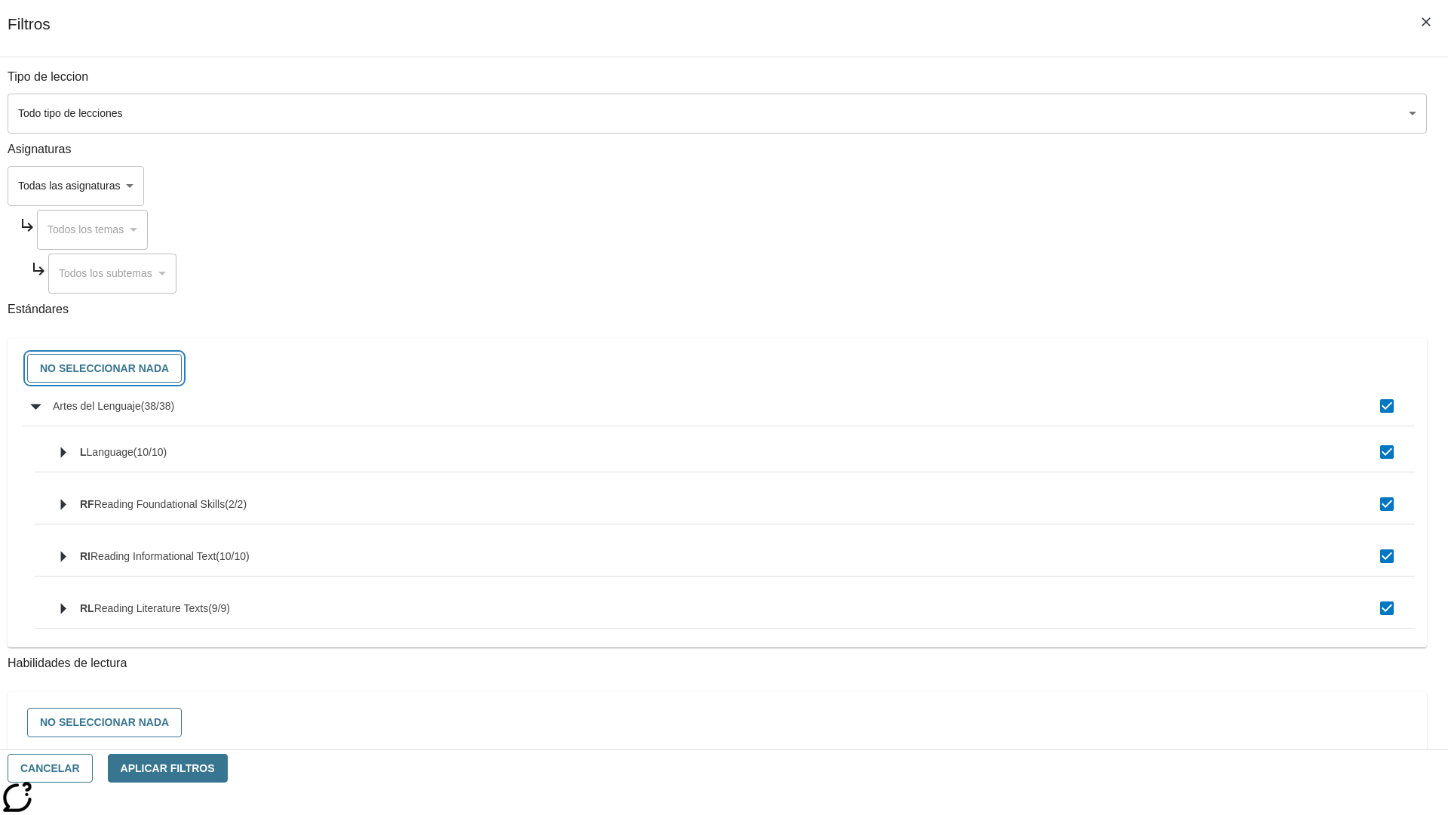
checkbox input "false"
click at [93, 768] on button "Cancelar" at bounding box center [50, 767] width 85 height 29
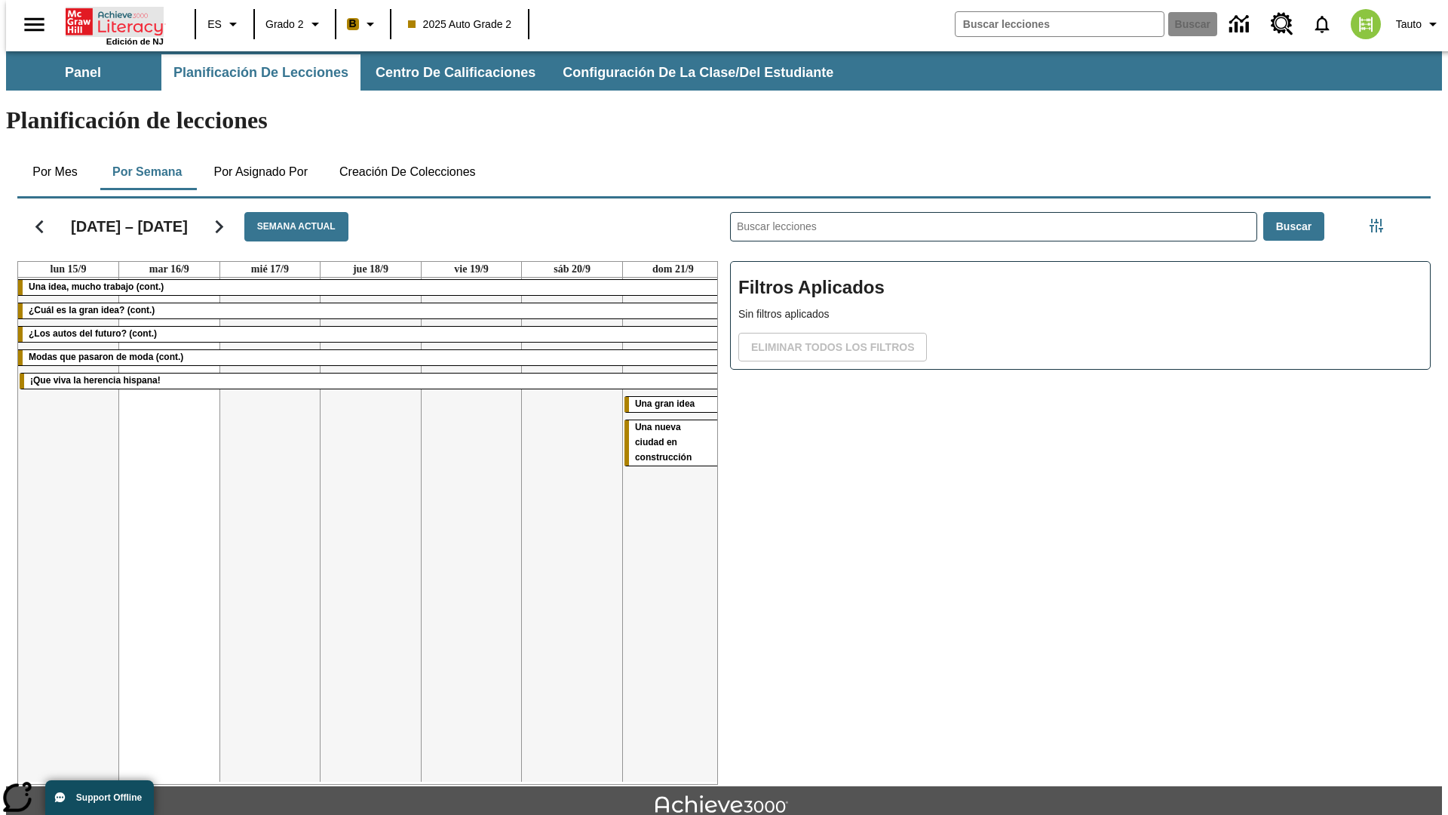
click at [109, 20] on icon "Portada" at bounding box center [116, 22] width 100 height 30
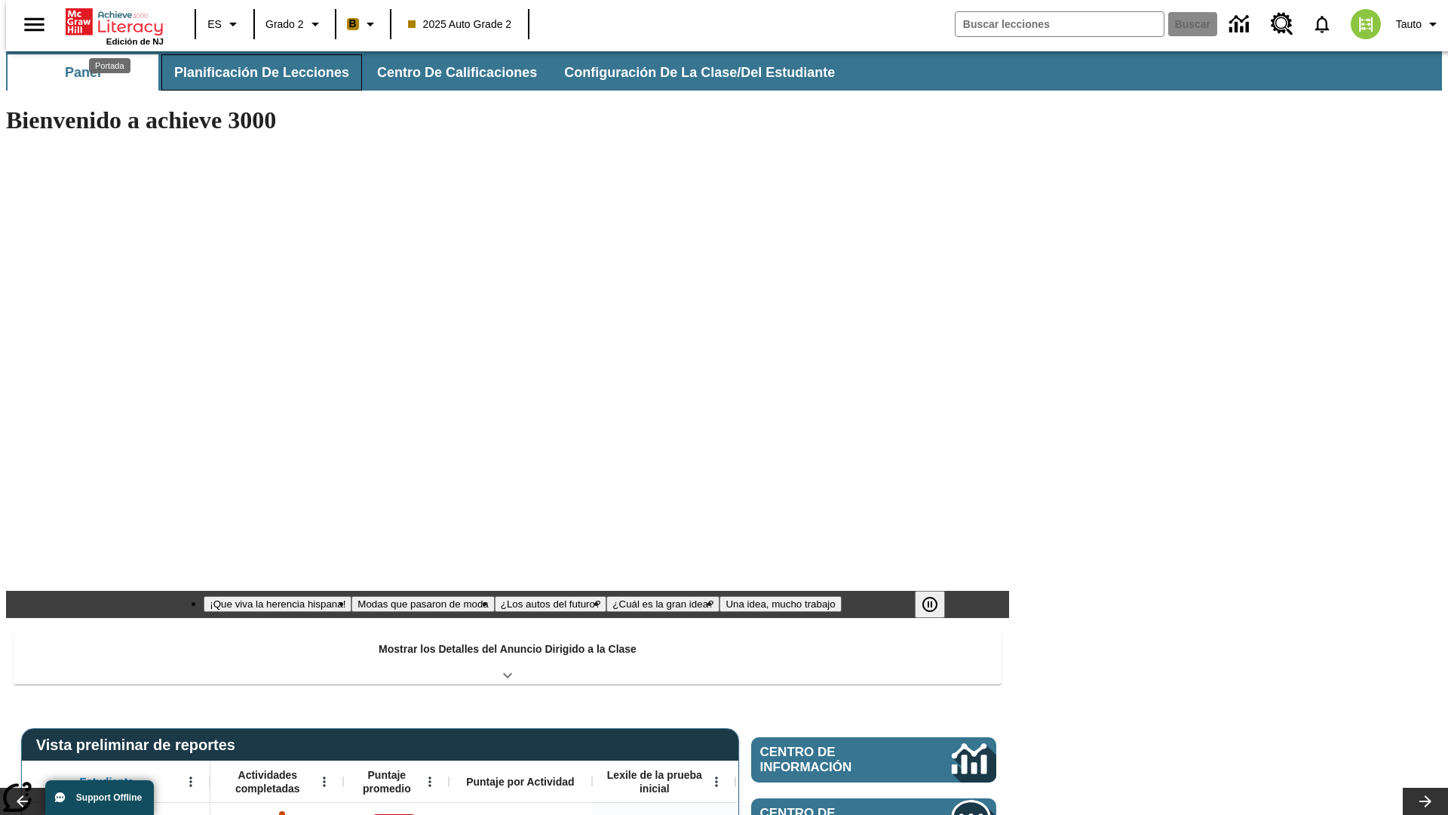
click at [253, 72] on button "Planificación de lecciones" at bounding box center [261, 72] width 201 height 36
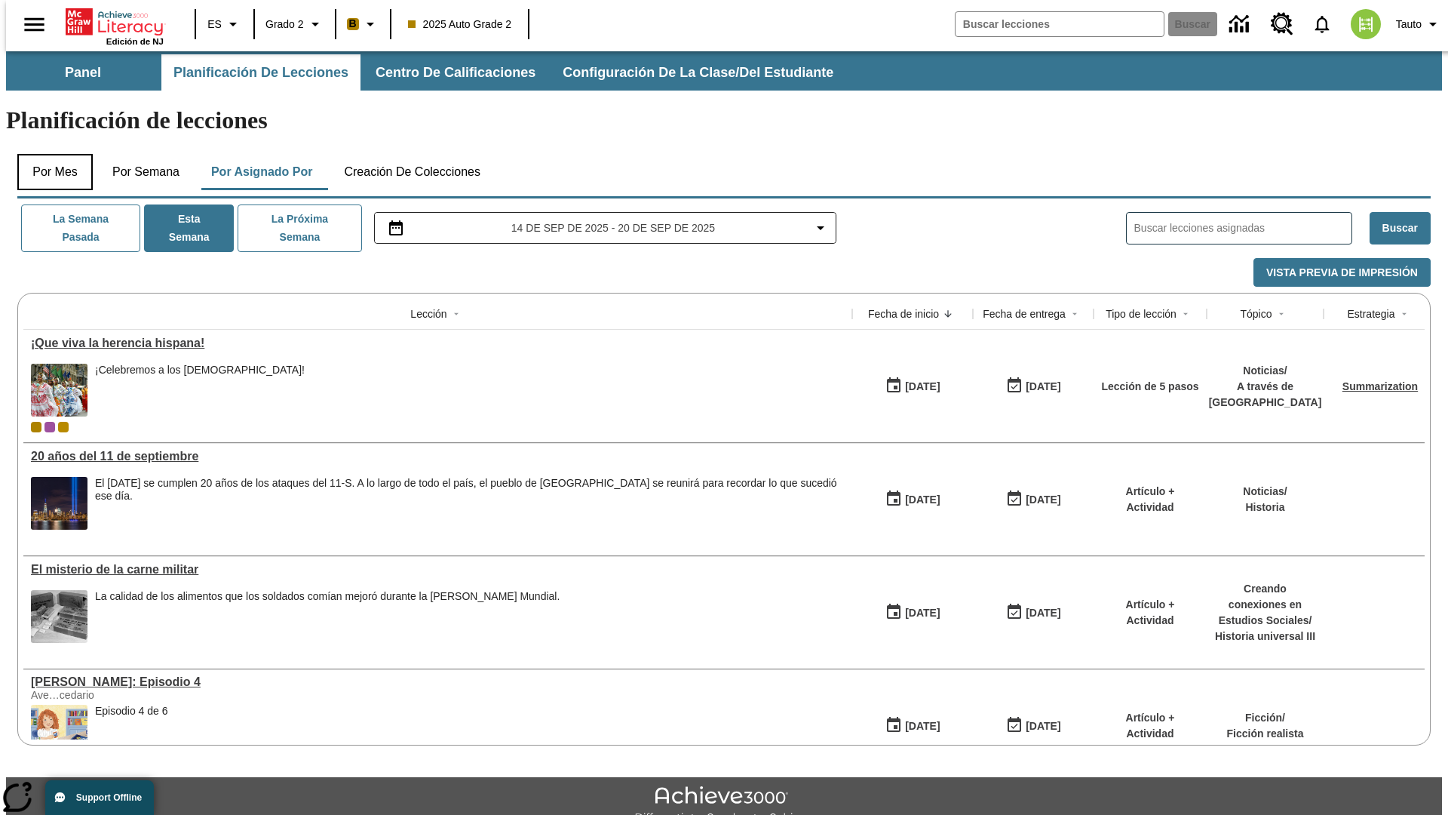
click at [49, 154] on button "Por mes" at bounding box center [54, 172] width 75 height 36
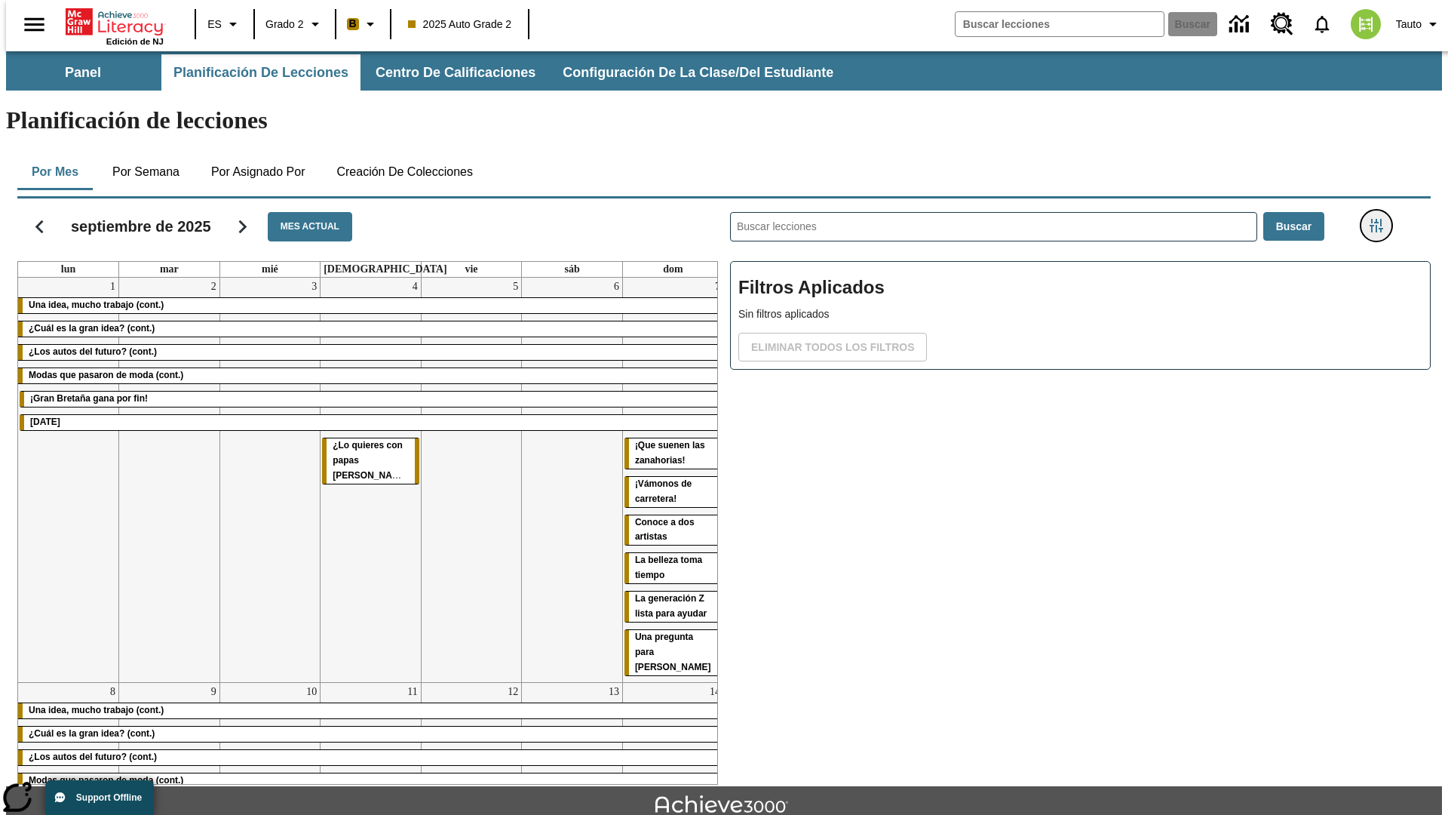
click at [1381, 219] on icon "Menú lateral de filtros" at bounding box center [1377, 226] width 14 height 14
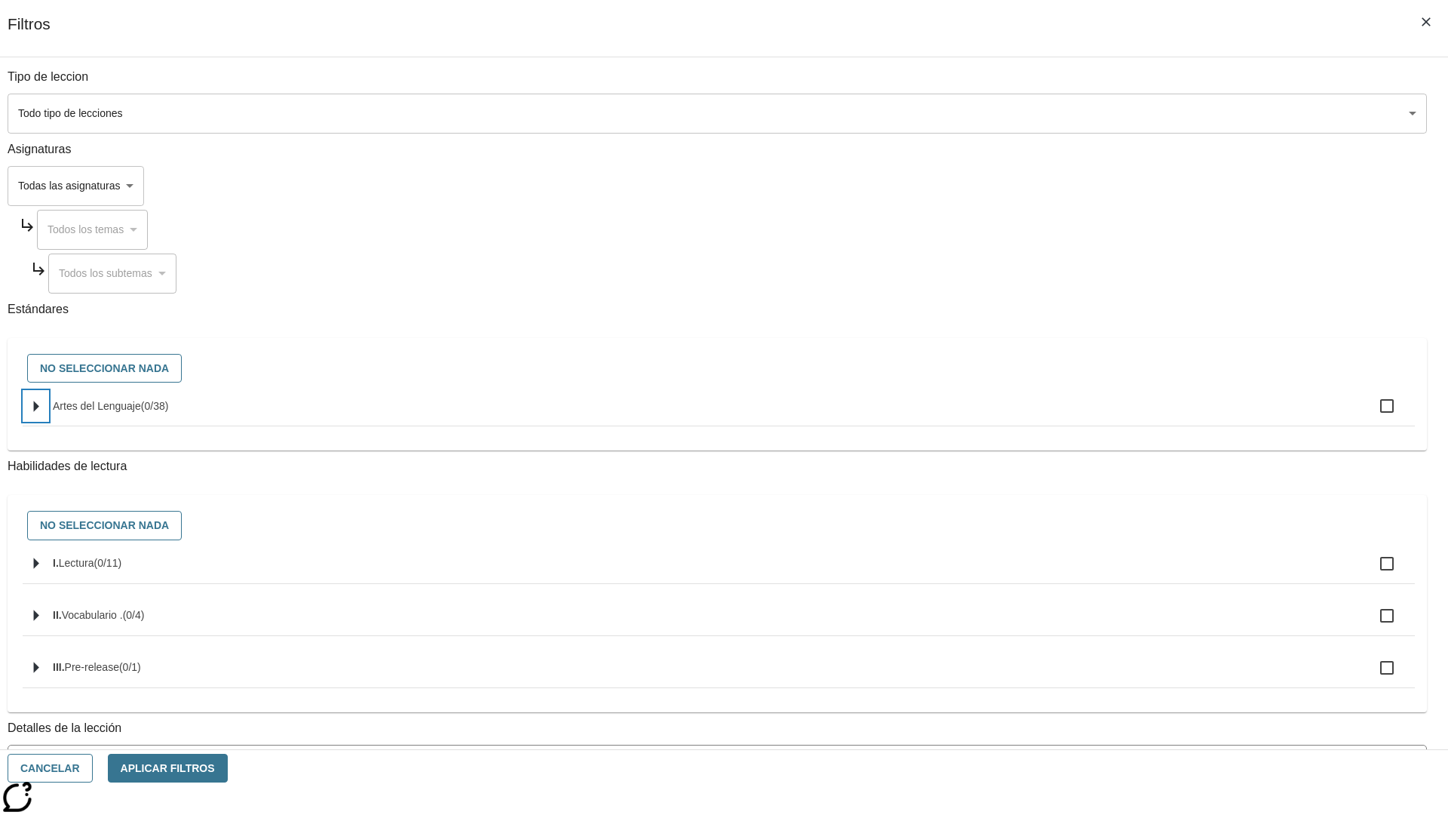
click at [39, 412] on icon "Seleccione estándares" at bounding box center [36, 405] width 5 height 11
